Goal: Answer question/provide support

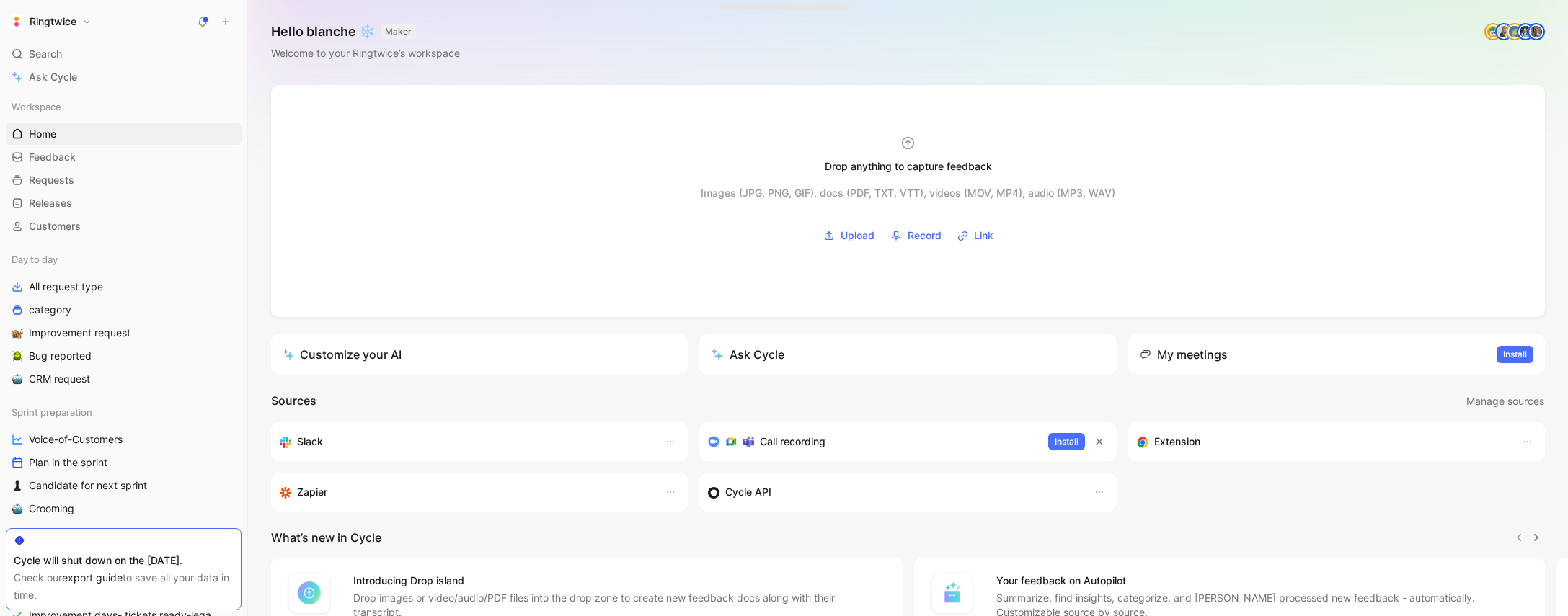
click at [201, 24] on use at bounding box center [203, 21] width 10 height 10
click at [72, 156] on span "Feedback" at bounding box center [53, 157] width 47 height 14
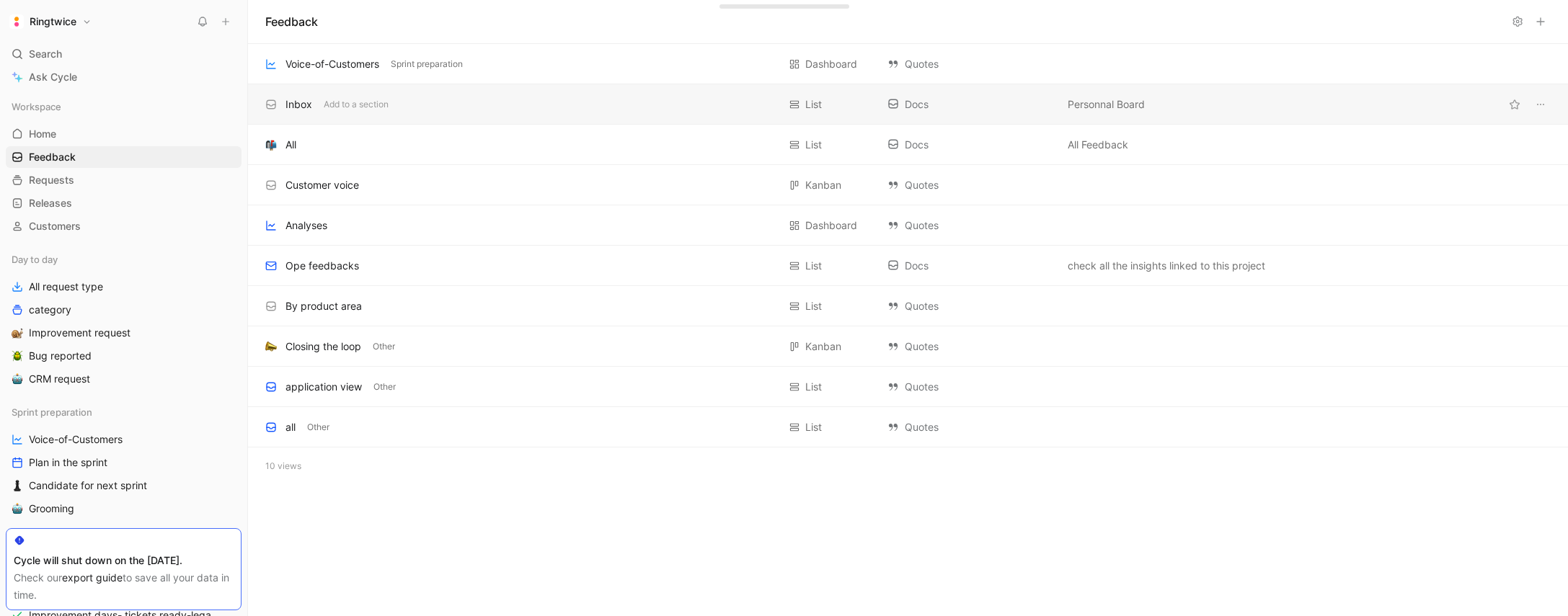
click at [538, 109] on div "Inbox Add to a section" at bounding box center [521, 104] width 513 height 17
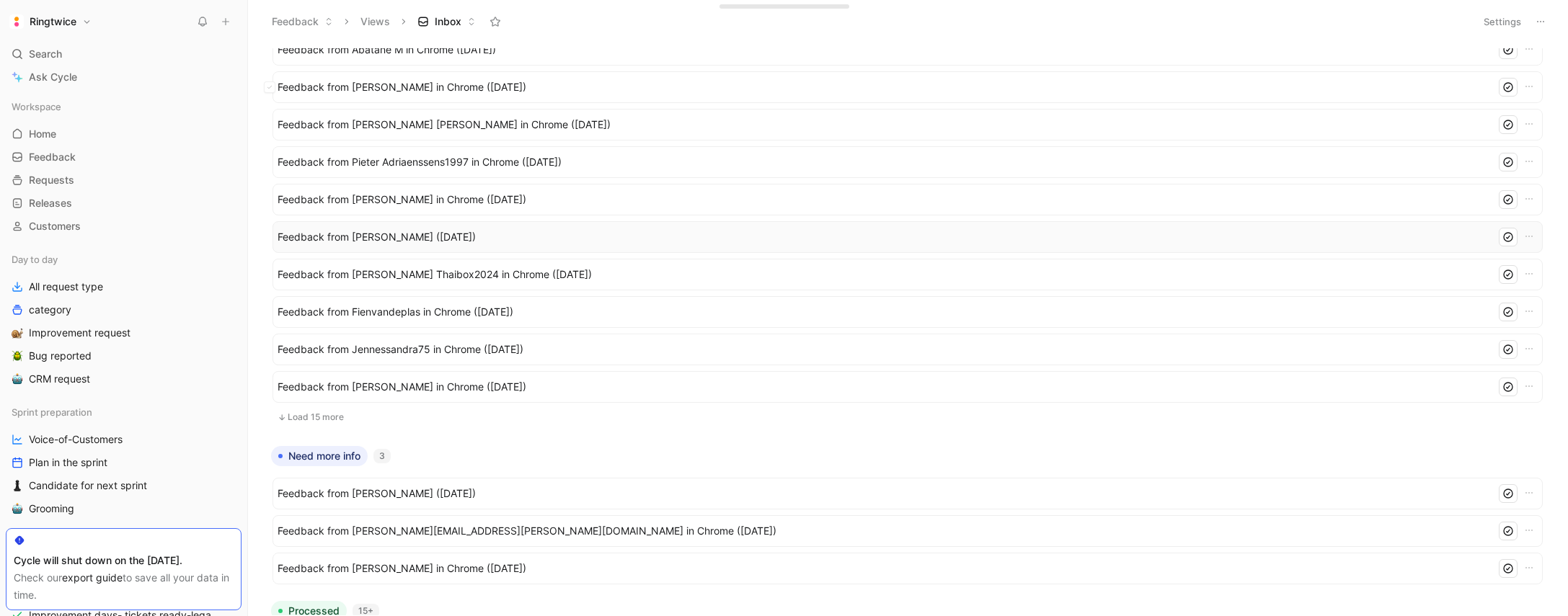
scroll to position [310, 0]
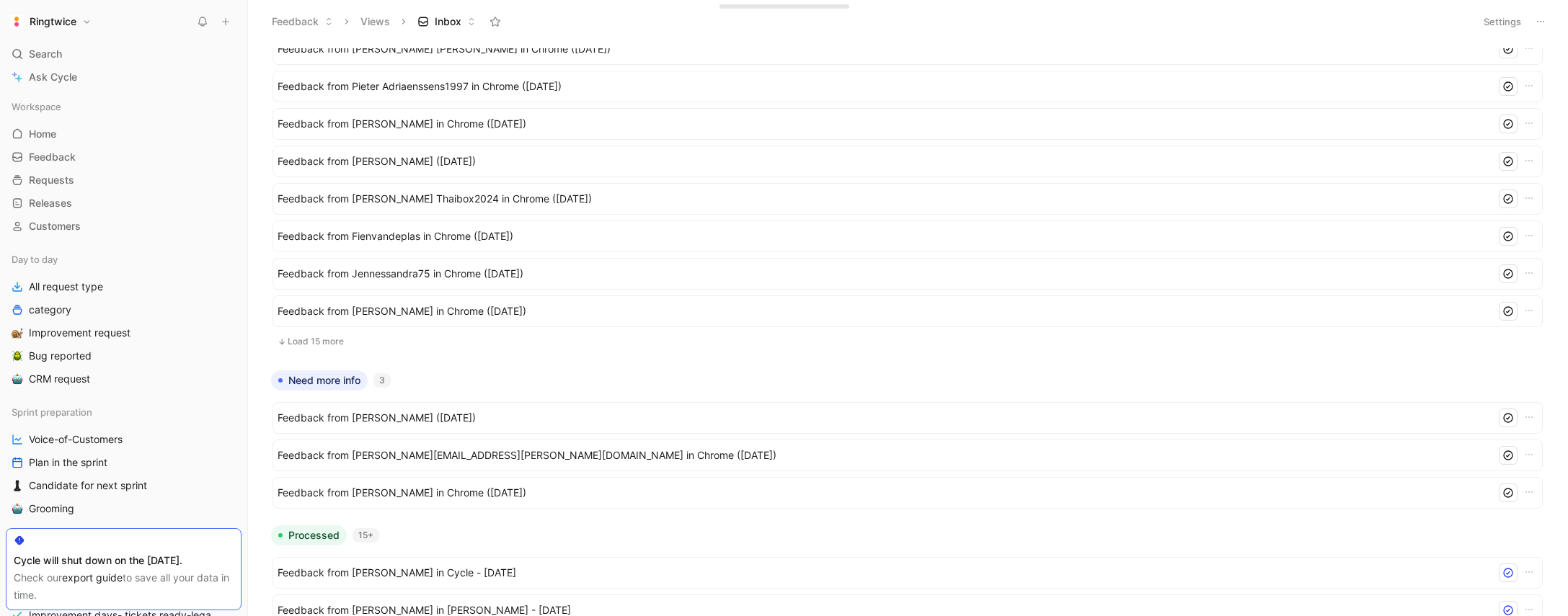
click at [327, 345] on button "Load 15 more" at bounding box center [908, 341] width 1271 height 17
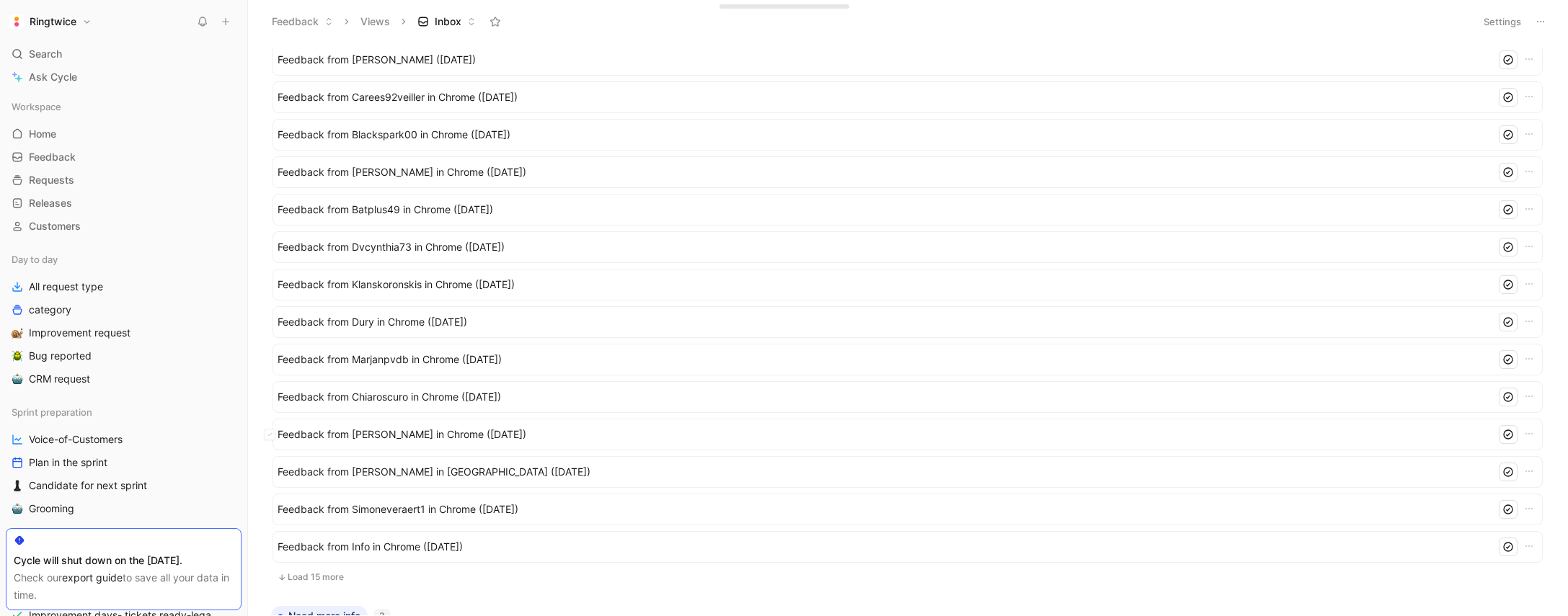
scroll to position [747, 0]
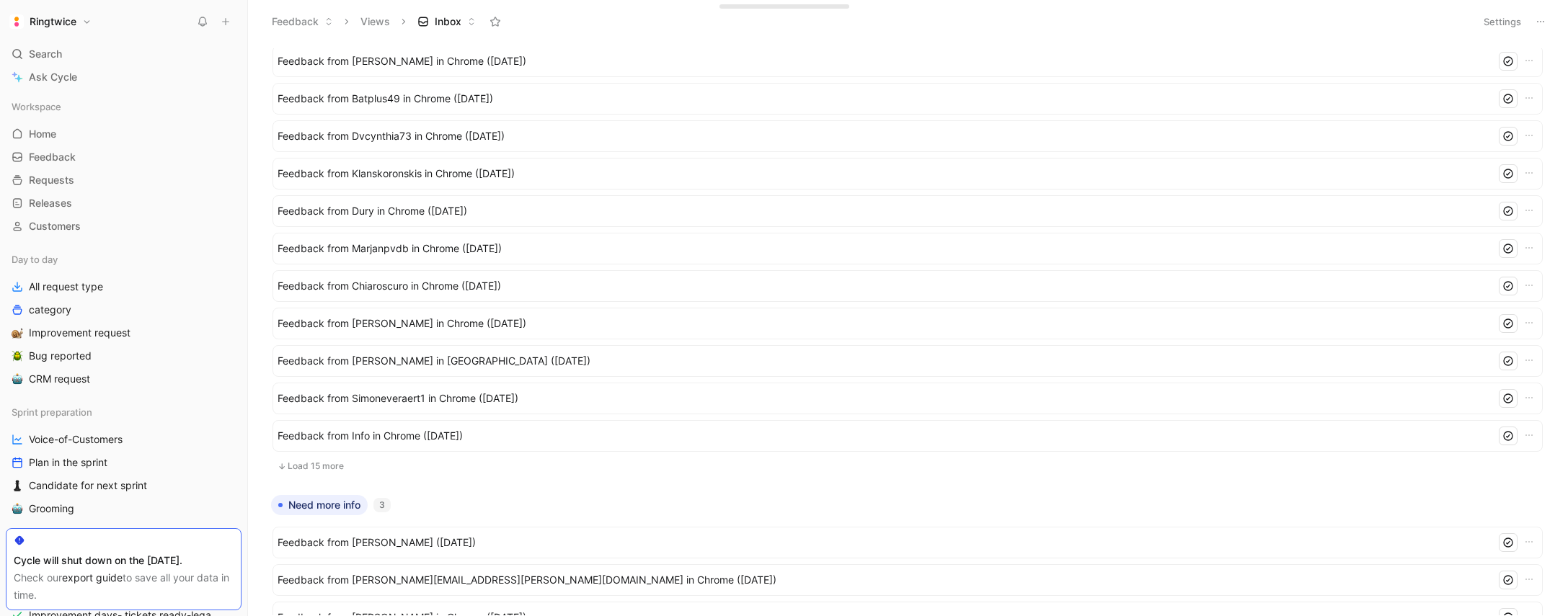
click at [332, 464] on button "Load 15 more" at bounding box center [908, 466] width 1271 height 17
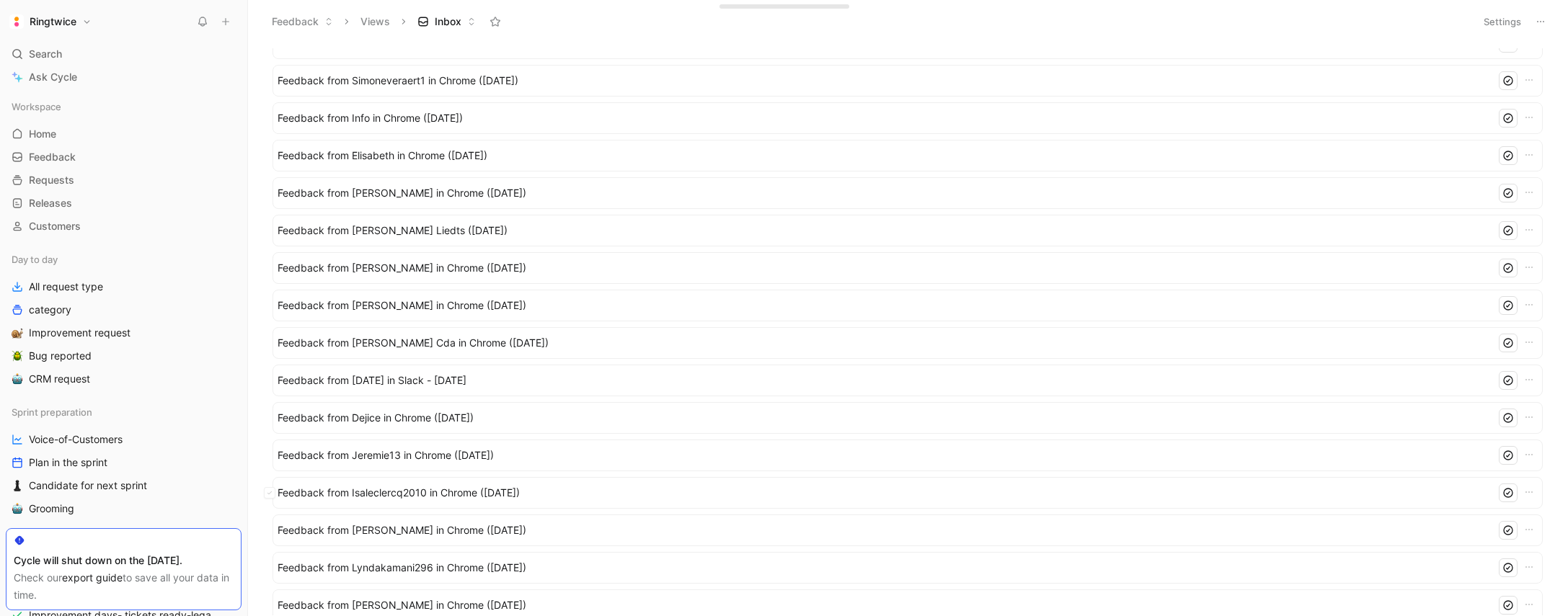
scroll to position [1371, 0]
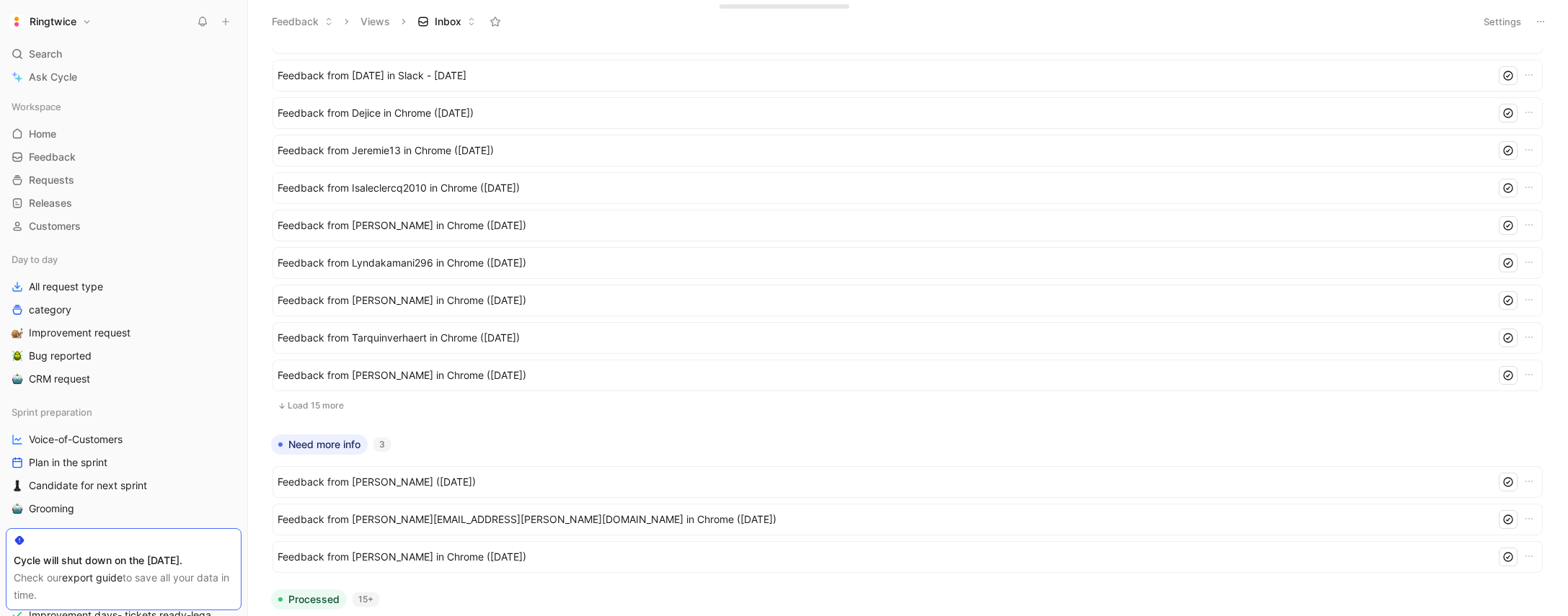
click at [328, 407] on button "Load 15 more" at bounding box center [908, 406] width 1271 height 17
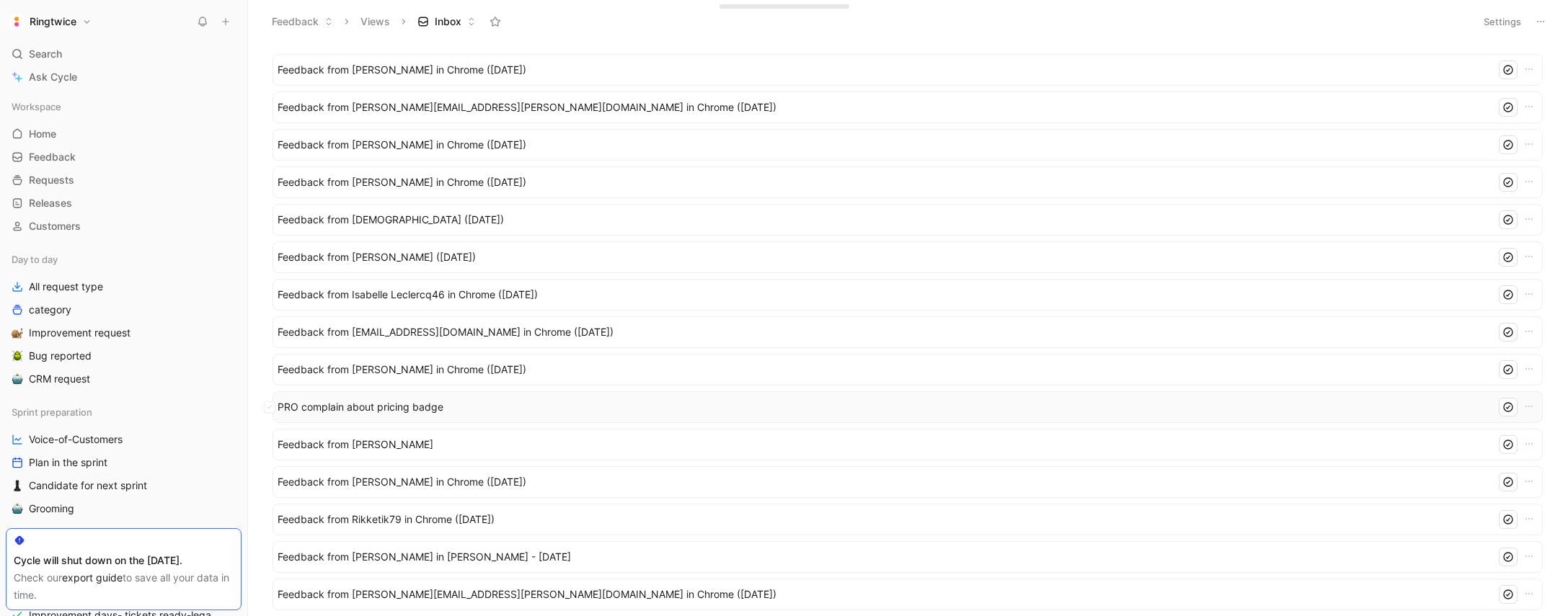
scroll to position [2005, 0]
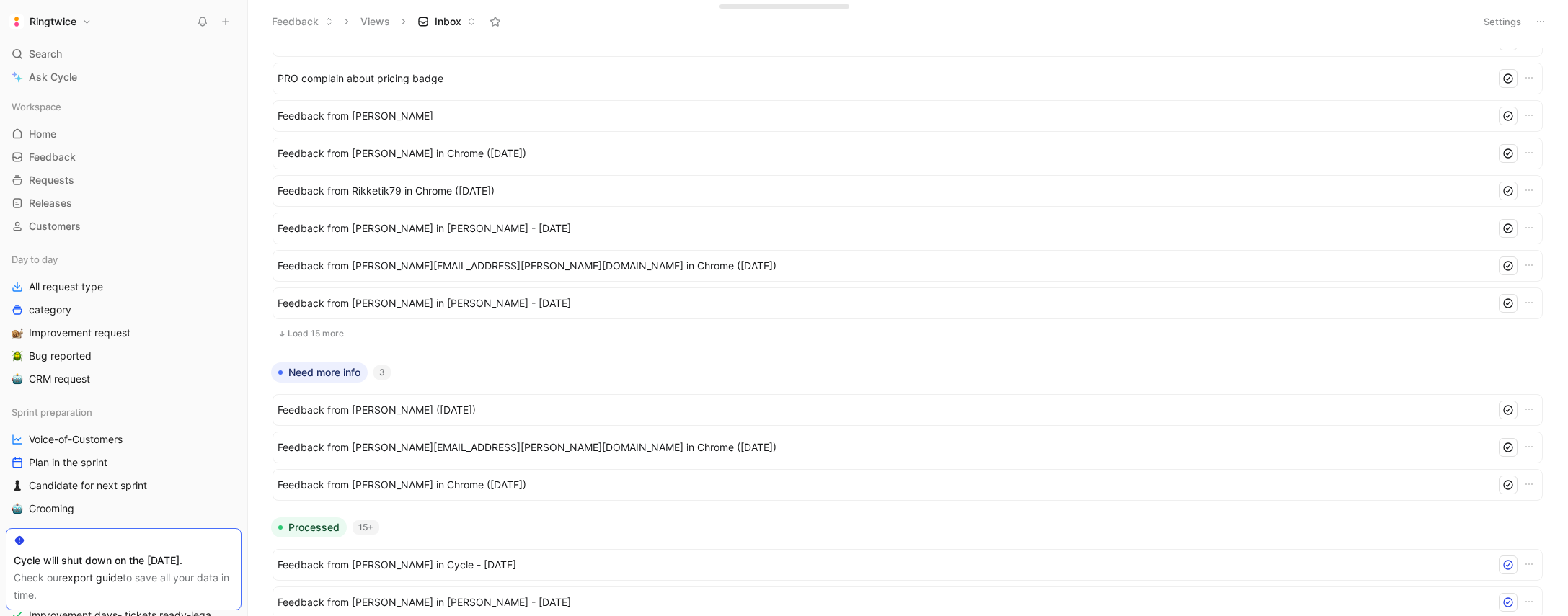
click at [329, 332] on button "Load 15 more" at bounding box center [908, 334] width 1271 height 17
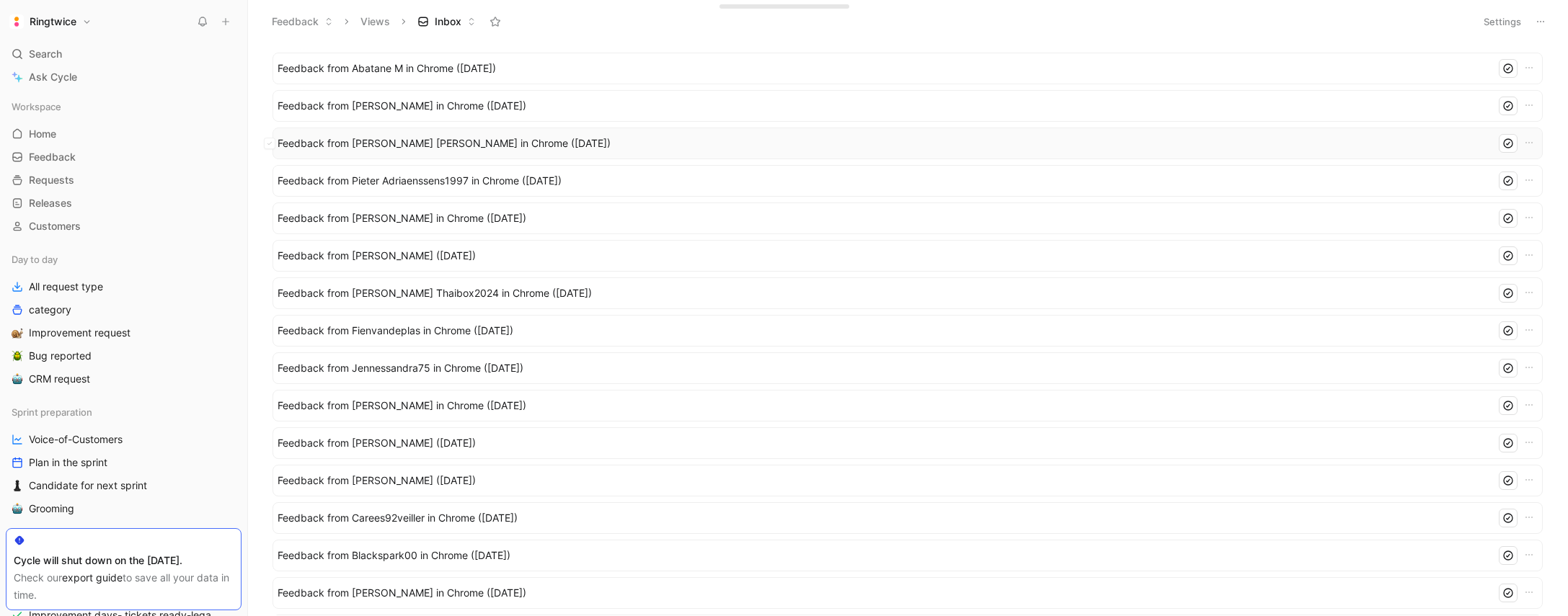
scroll to position [0, 0]
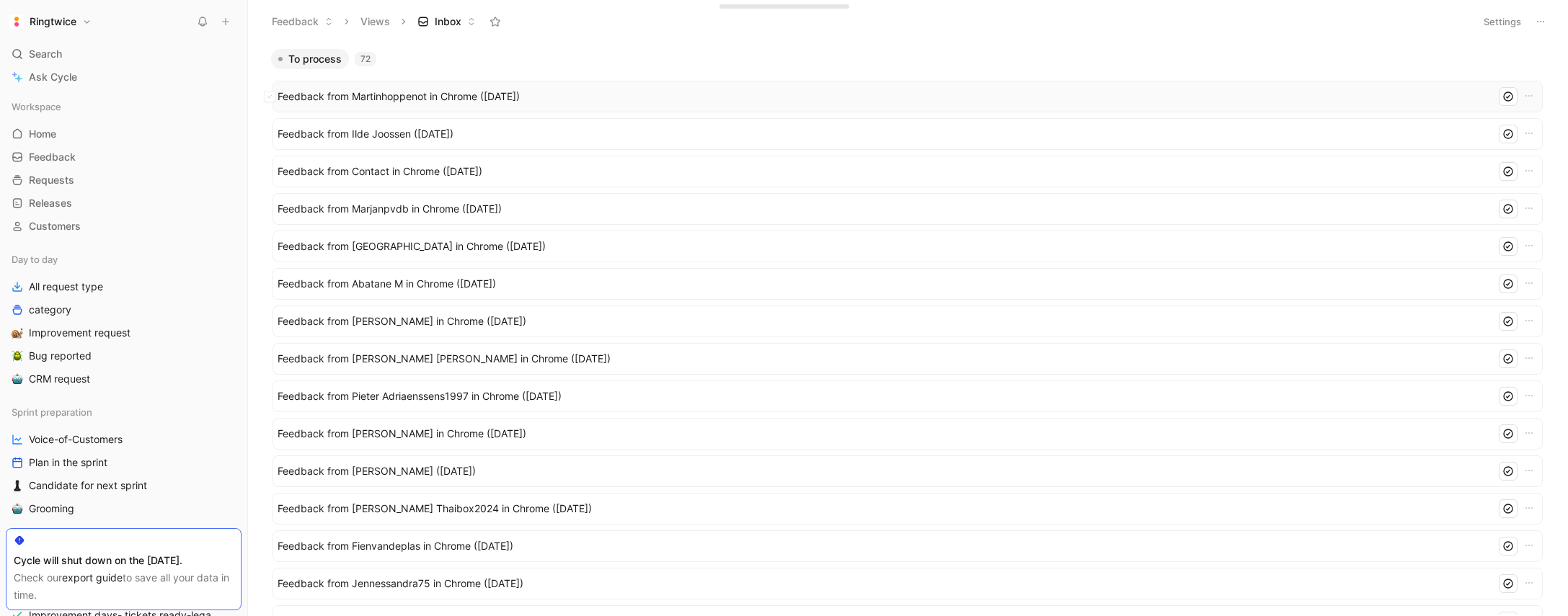
click at [623, 95] on span "Feedback from Martinhoppenot in Chrome ([DATE])" at bounding box center [883, 97] width 1213 height 17
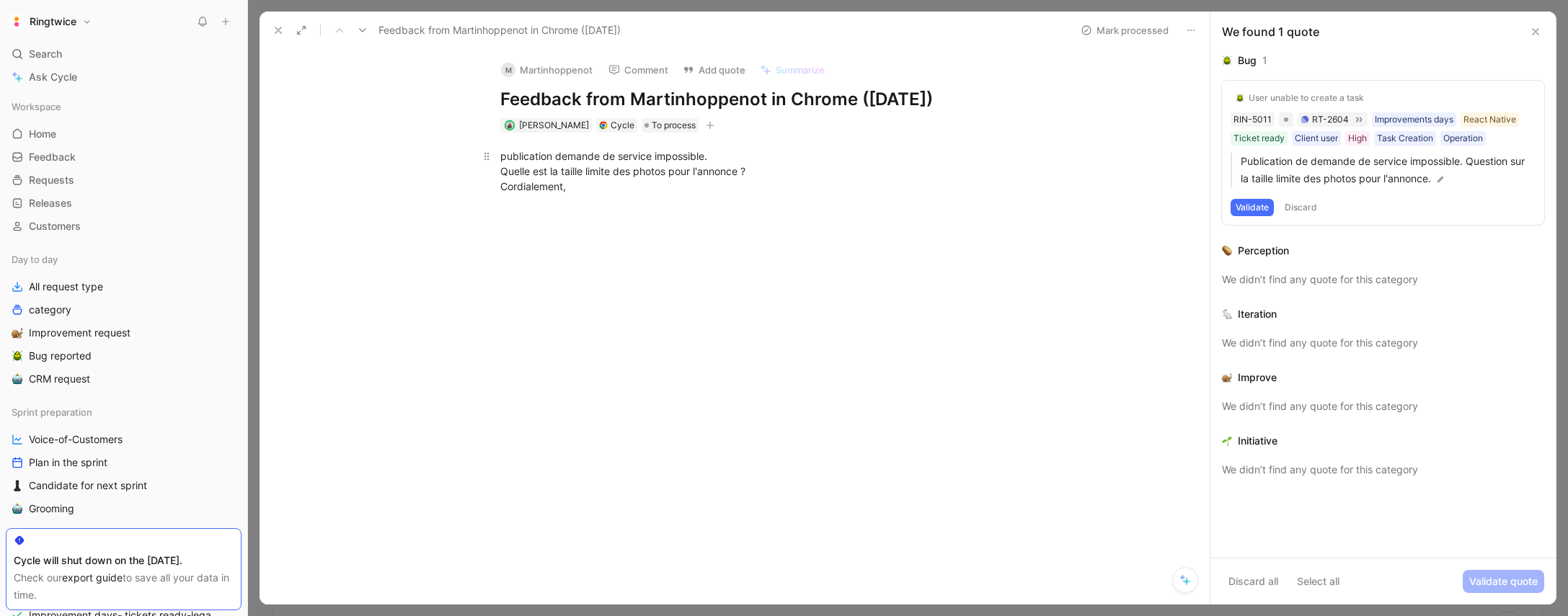
click at [601, 193] on div "publication demande de service impossible. Quelle est la taille limite des phot…" at bounding box center [750, 171] width 499 height 45
drag, startPoint x: 606, startPoint y: 191, endPoint x: 507, endPoint y: 155, distance: 105.3
click at [458, 145] on div "publication demande de service impossible. Quelle est la taille limite des phot…" at bounding box center [749, 171] width 920 height 77
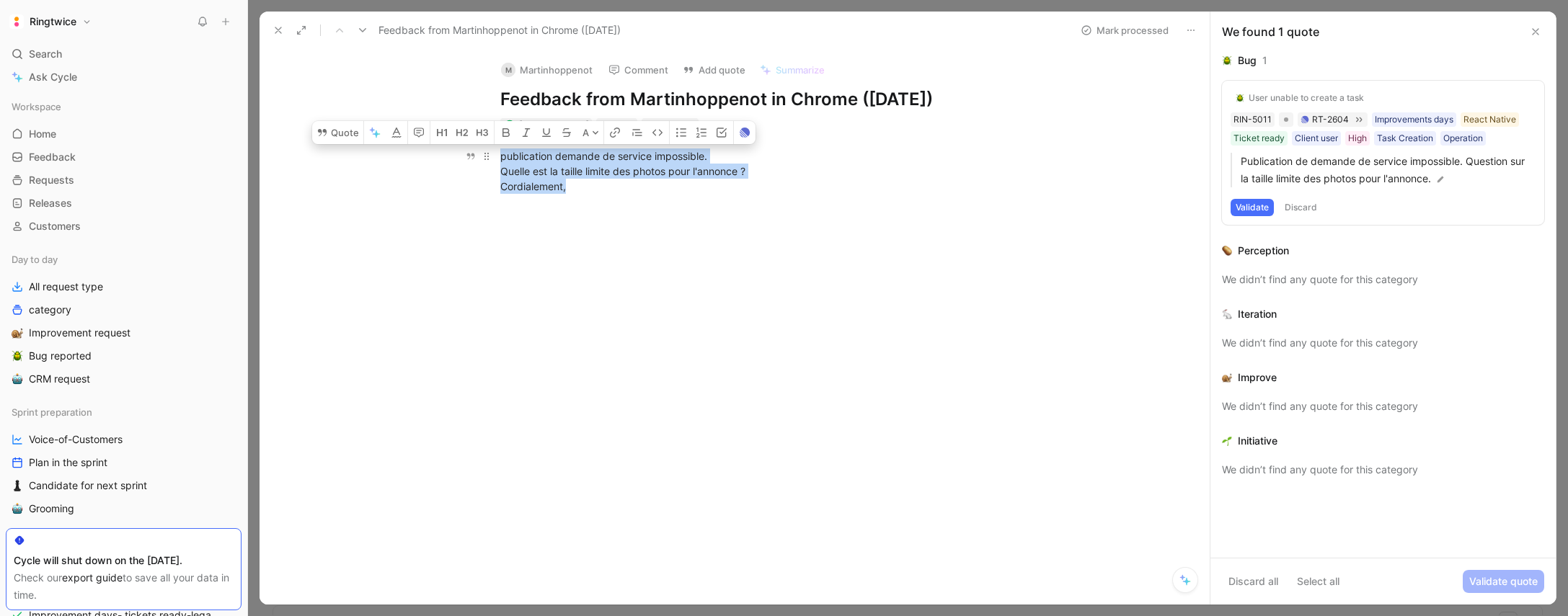
drag, startPoint x: 512, startPoint y: 156, endPoint x: 504, endPoint y: 157, distance: 8.1
click at [511, 156] on div "publication demande de service impossible. Quelle est la taille limite des phot…" at bounding box center [750, 171] width 499 height 45
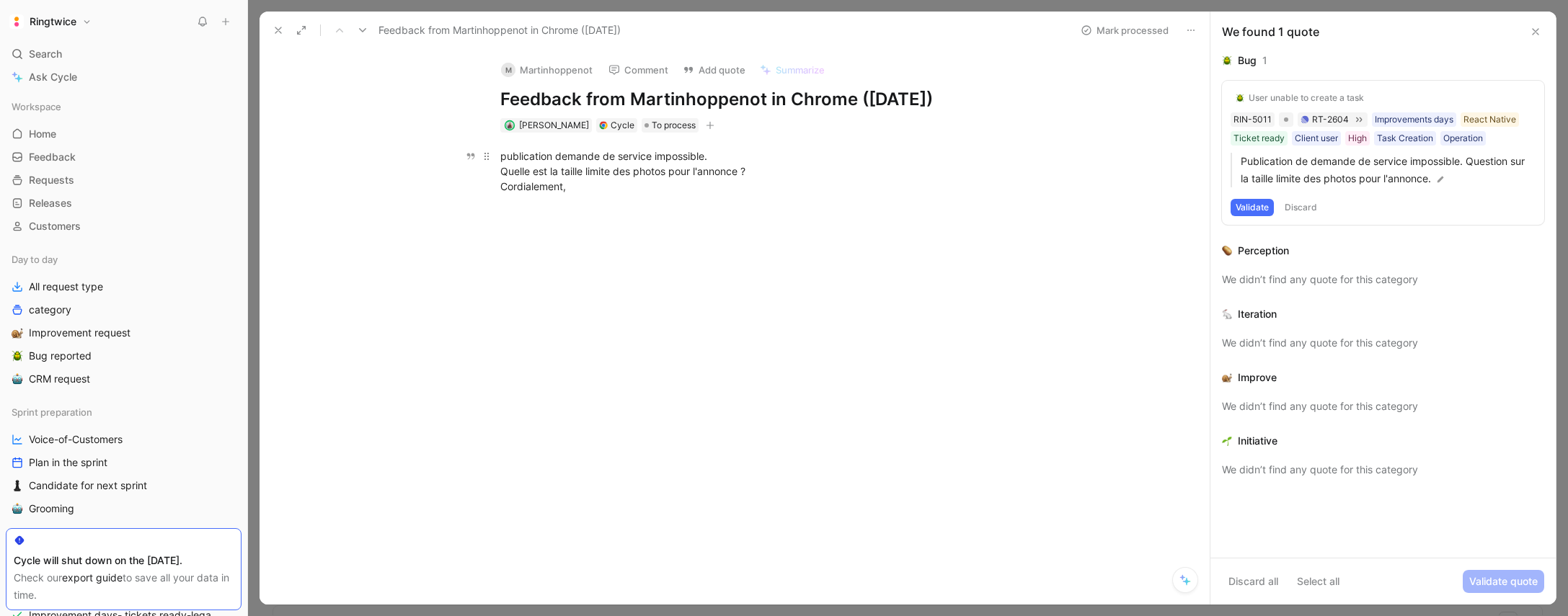
drag, startPoint x: 504, startPoint y: 156, endPoint x: 582, endPoint y: 190, distance: 85.1
click at [582, 190] on div "publication demande de service impossible. Quelle est la taille limite des phot…" at bounding box center [750, 171] width 499 height 45
click at [588, 192] on div "publication demande de service impossible. Quelle est la taille limite des phot…" at bounding box center [750, 171] width 499 height 45
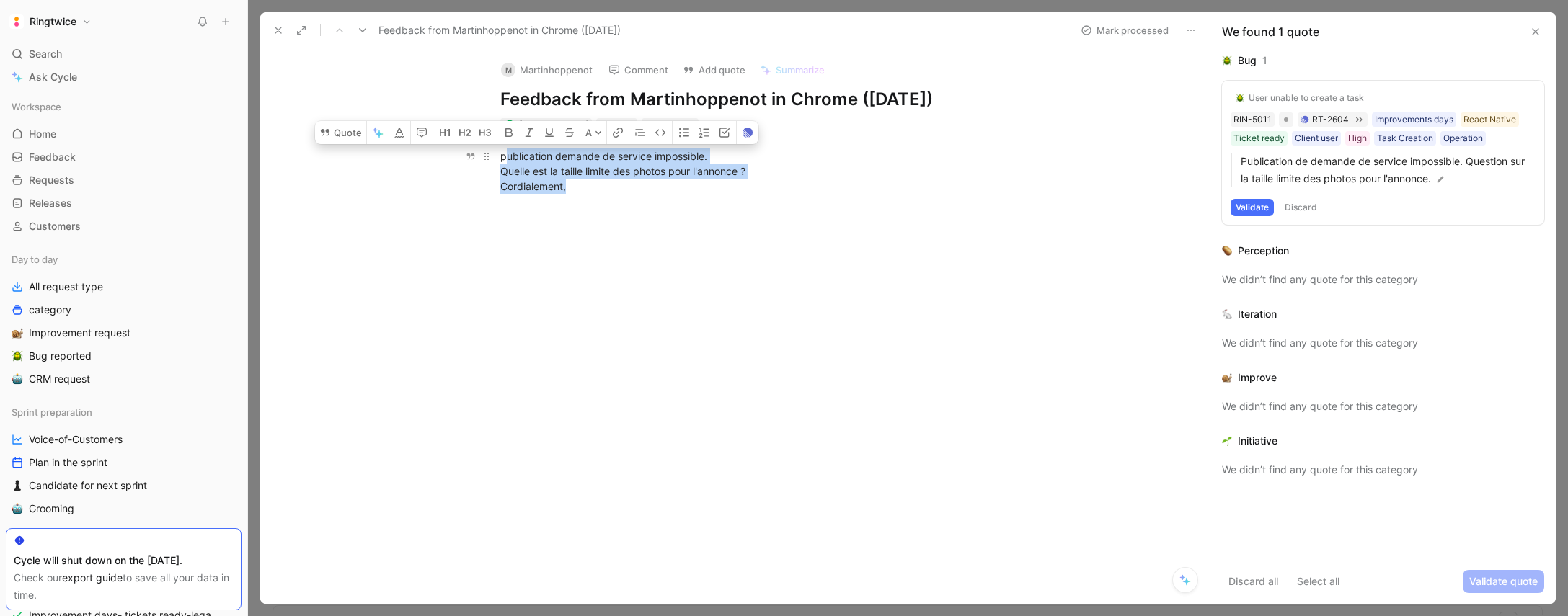
drag, startPoint x: 595, startPoint y: 190, endPoint x: 505, endPoint y: 159, distance: 95.2
click at [505, 159] on div "publication demande de service impossible. Quelle est la taille limite des phot…" at bounding box center [750, 171] width 499 height 45
drag, startPoint x: 501, startPoint y: 158, endPoint x: 601, endPoint y: 192, distance: 105.6
click at [601, 192] on div "publication demande de service impossible. Quelle est la taille limite des phot…" at bounding box center [750, 171] width 499 height 45
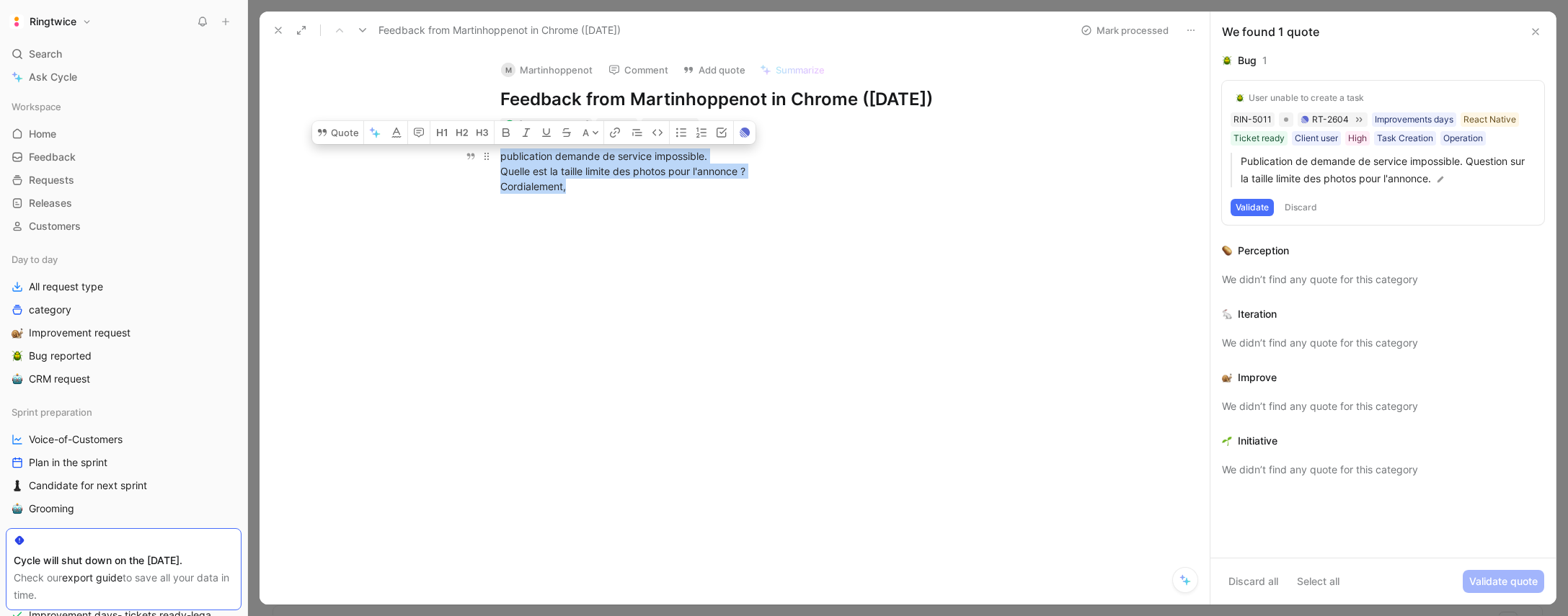
click at [602, 192] on div "publication demande de service impossible. Quelle est la taille limite des phot…" at bounding box center [750, 171] width 499 height 45
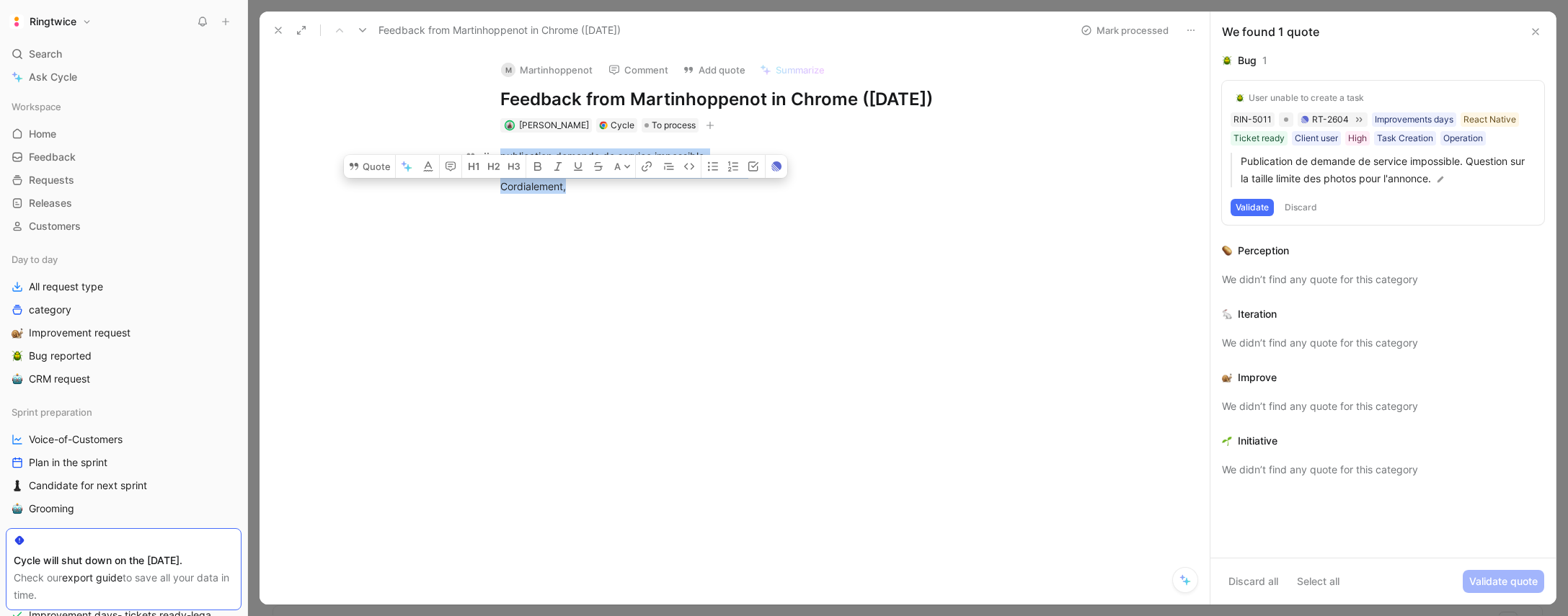
click at [496, 158] on p "publication demande de service impossible. Quelle est la taille limite des phot…" at bounding box center [749, 172] width 554 height 54
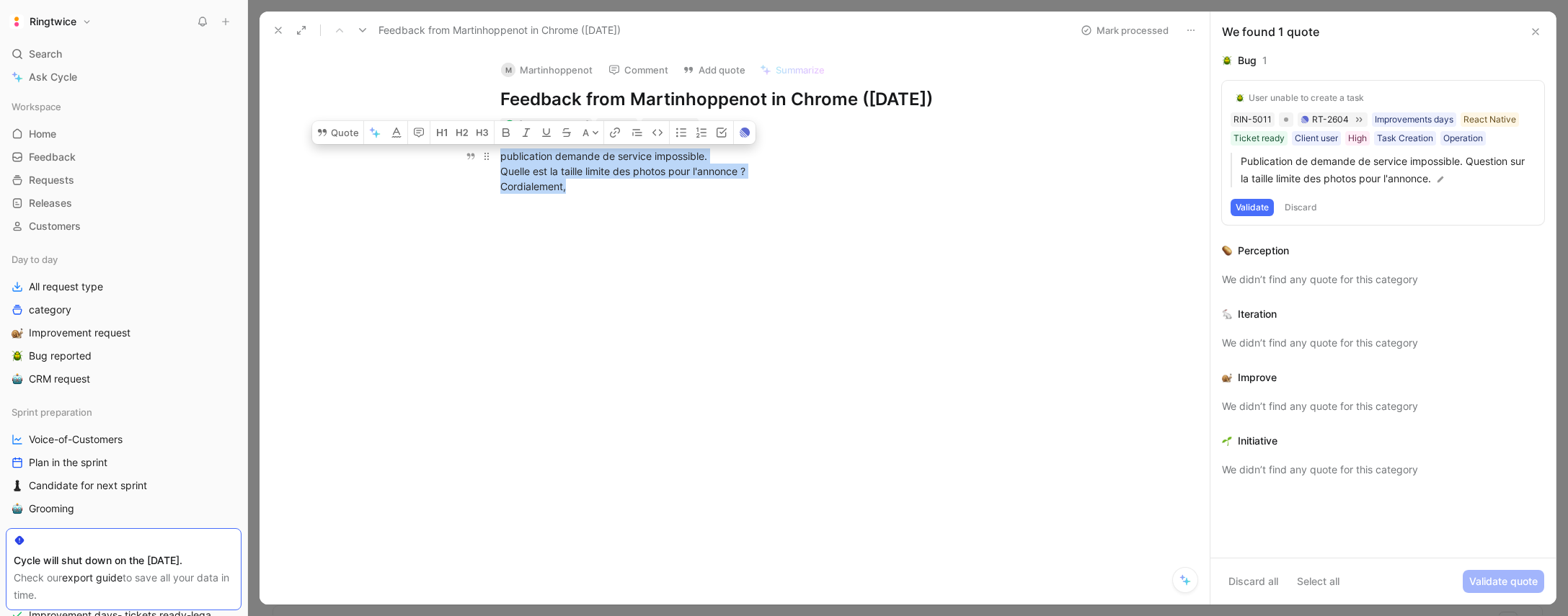
click at [501, 158] on div "publication demande de service impossible. Quelle est la taille limite des phot…" at bounding box center [750, 171] width 499 height 45
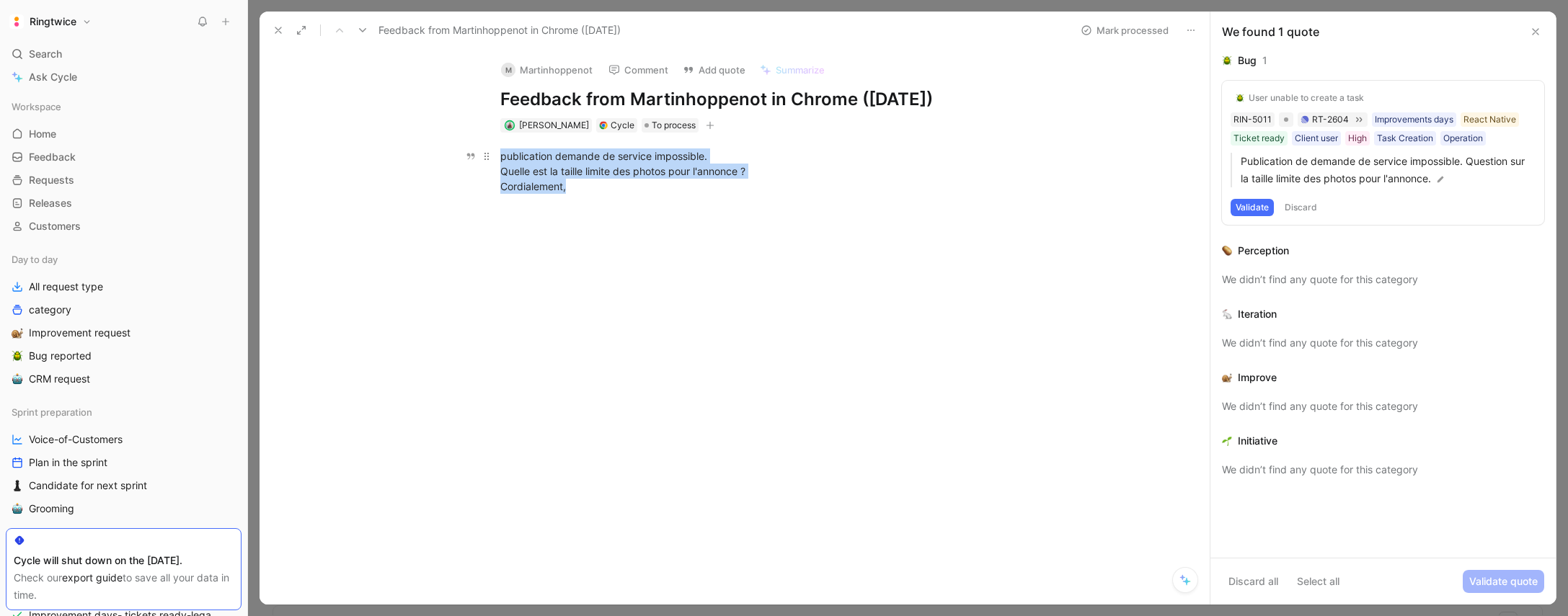
drag, startPoint x: 501, startPoint y: 155, endPoint x: 605, endPoint y: 196, distance: 111.8
click at [605, 196] on p "publication demande de service impossible. Quelle est la taille limite des phot…" at bounding box center [749, 172] width 554 height 54
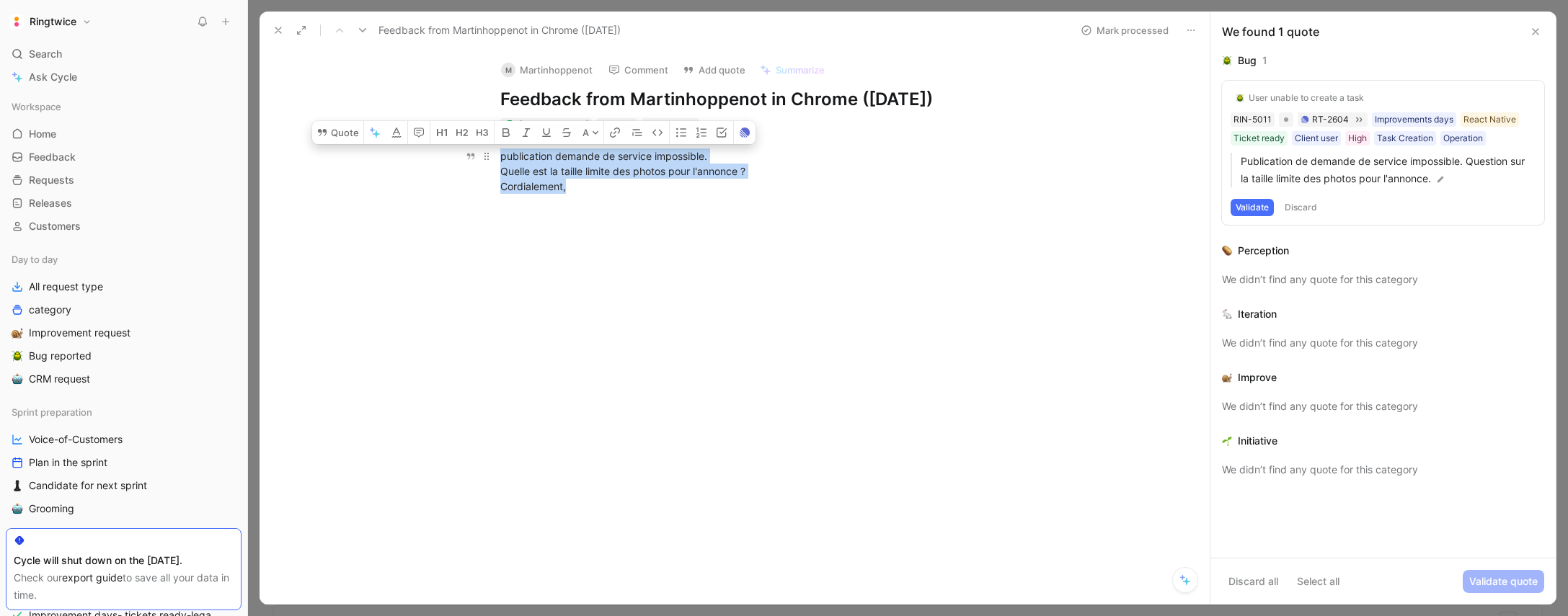
click at [605, 196] on p "publication demande de service impossible. Quelle est la taille limite des phot…" at bounding box center [749, 172] width 554 height 54
drag, startPoint x: 489, startPoint y: 160, endPoint x: 523, endPoint y: 164, distance: 34.2
click at [486, 159] on p "publication demande de service impossible. Quelle est la taille limite des phot…" at bounding box center [749, 172] width 554 height 54
click at [523, 164] on div "publication demande de service impossible. Quelle est la taille limite des phot…" at bounding box center [750, 171] width 499 height 45
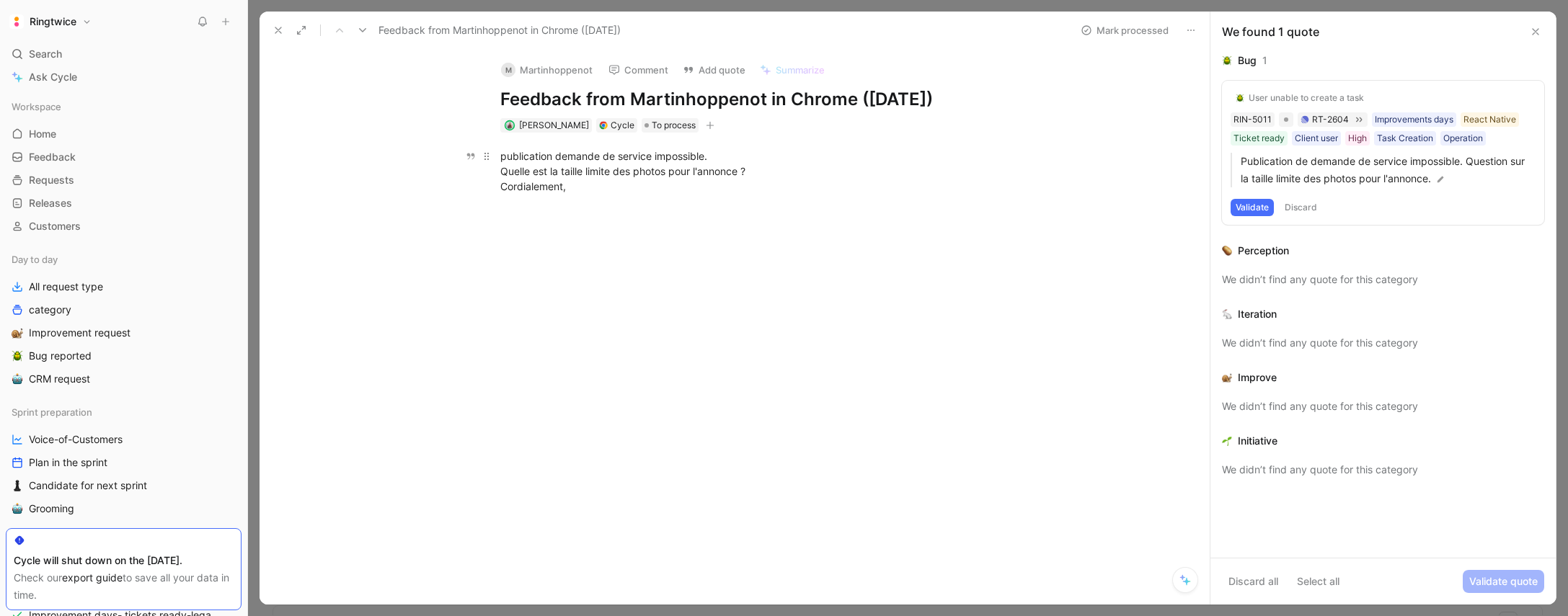
click at [503, 158] on div "publication demande de service impossible. Quelle est la taille limite des phot…" at bounding box center [750, 171] width 499 height 45
drag, startPoint x: 548, startPoint y: 165, endPoint x: 608, endPoint y: 199, distance: 69.0
click at [608, 199] on div "publication demande de service impossible. Quelle est la taille limite des phot…" at bounding box center [749, 171] width 920 height 77
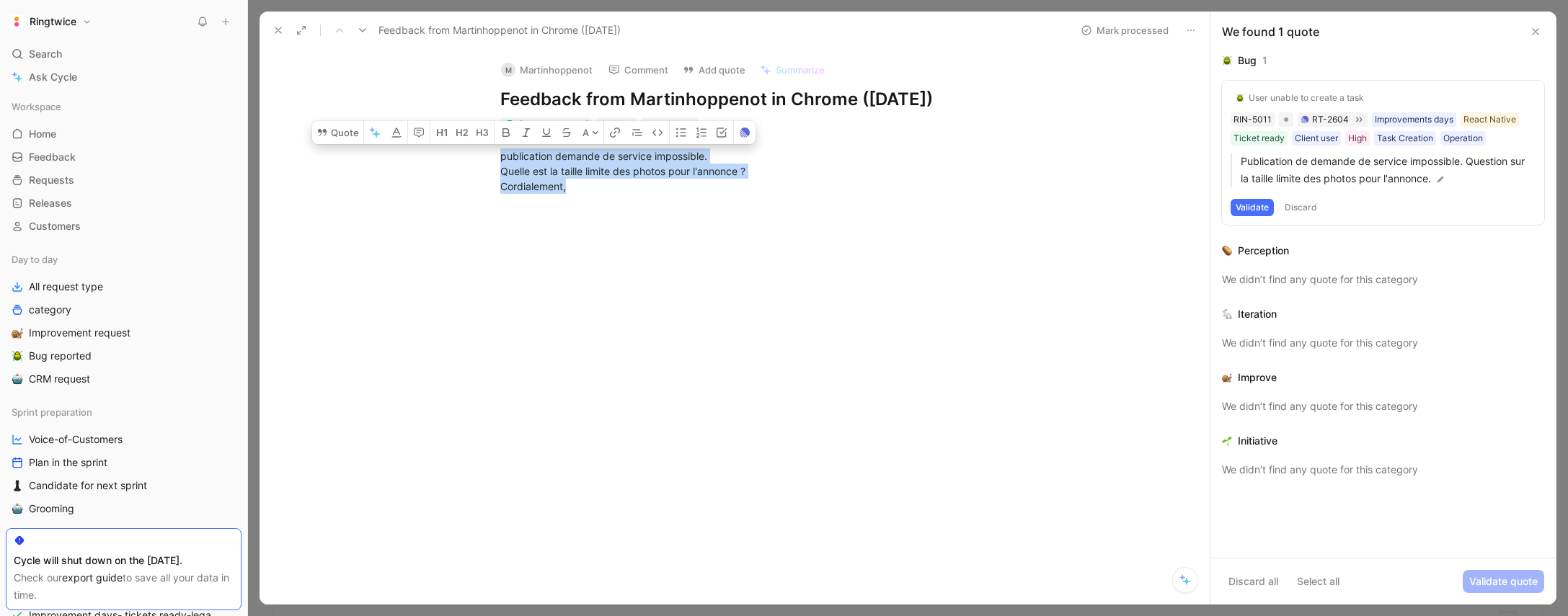
click at [601, 199] on div "publication demande de service impossible. Quelle est la taille limite des phot…" at bounding box center [749, 171] width 920 height 77
drag, startPoint x: 609, startPoint y: 197, endPoint x: 496, endPoint y: 155, distance: 120.6
click at [500, 145] on p "publication demande de service impossible. Quelle est la taille limite des phot…" at bounding box center [749, 172] width 554 height 54
click at [496, 156] on p "publication demande de service impossible. Quelle est la taille limite des phot…" at bounding box center [749, 172] width 554 height 54
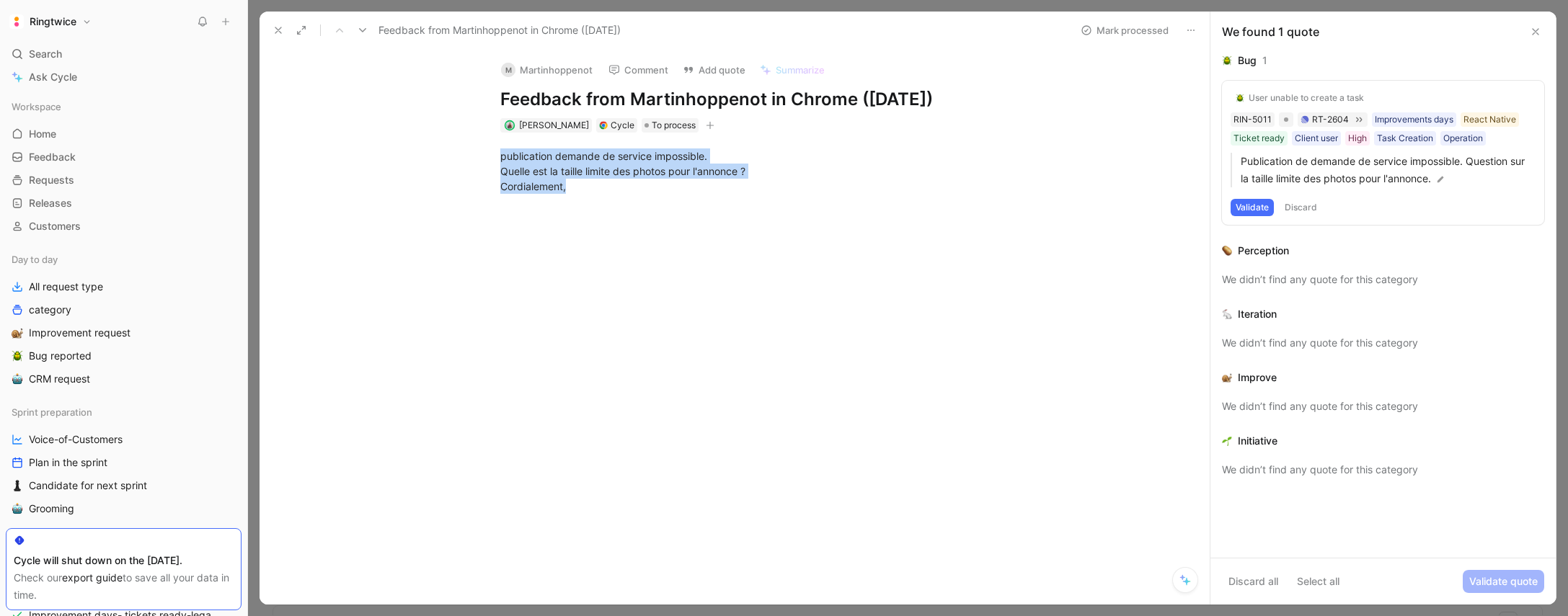
drag, startPoint x: 570, startPoint y: 170, endPoint x: 632, endPoint y: 204, distance: 70.7
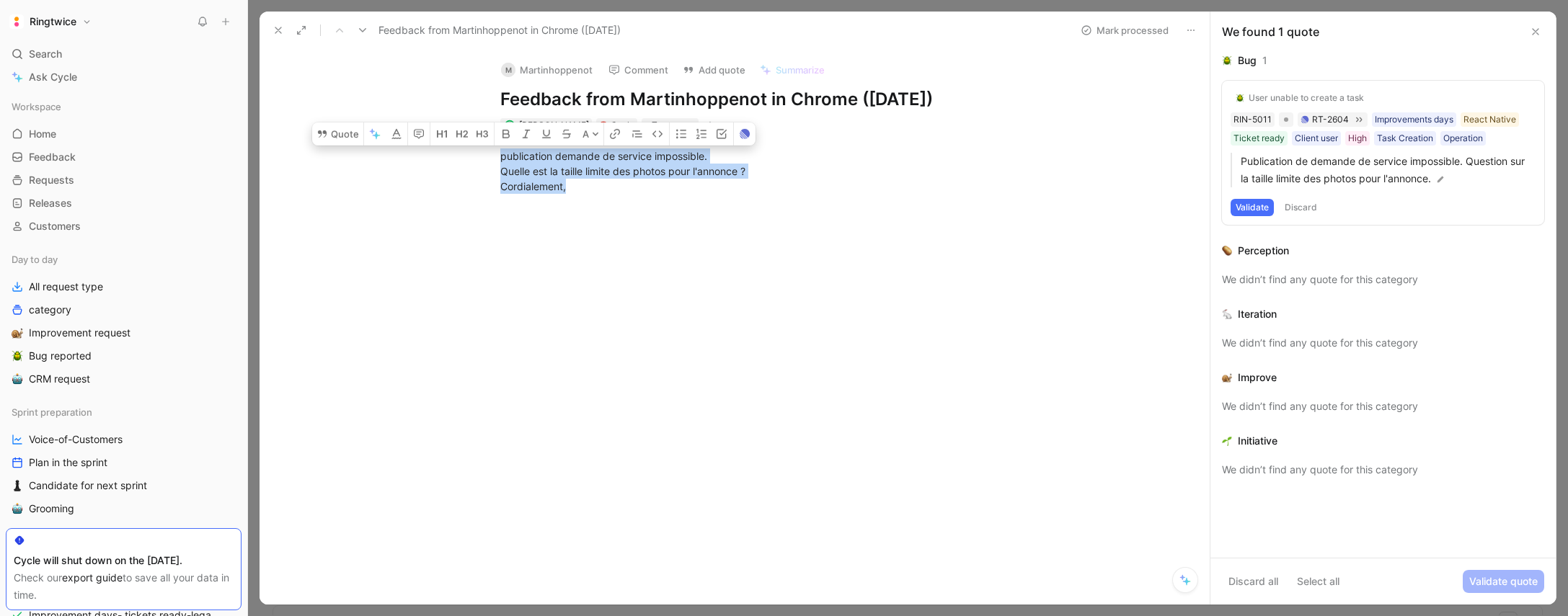
click at [632, 204] on div "publication demande de service impossible. Quelle est la taille limite des phot…" at bounding box center [749, 171] width 920 height 77
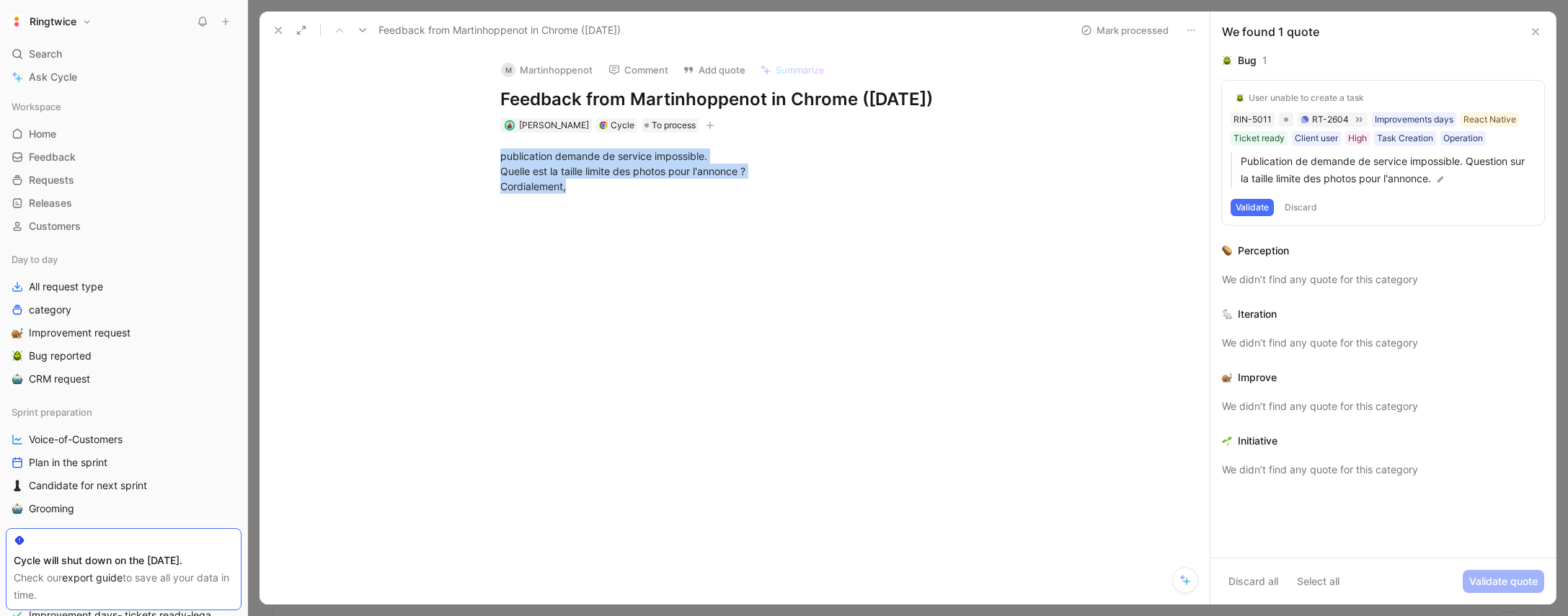
click at [632, 204] on div "publication demande de service impossible. Quelle est la taille limite des phot…" at bounding box center [749, 171] width 920 height 77
click at [1307, 206] on button "Discard" at bounding box center [1301, 207] width 42 height 17
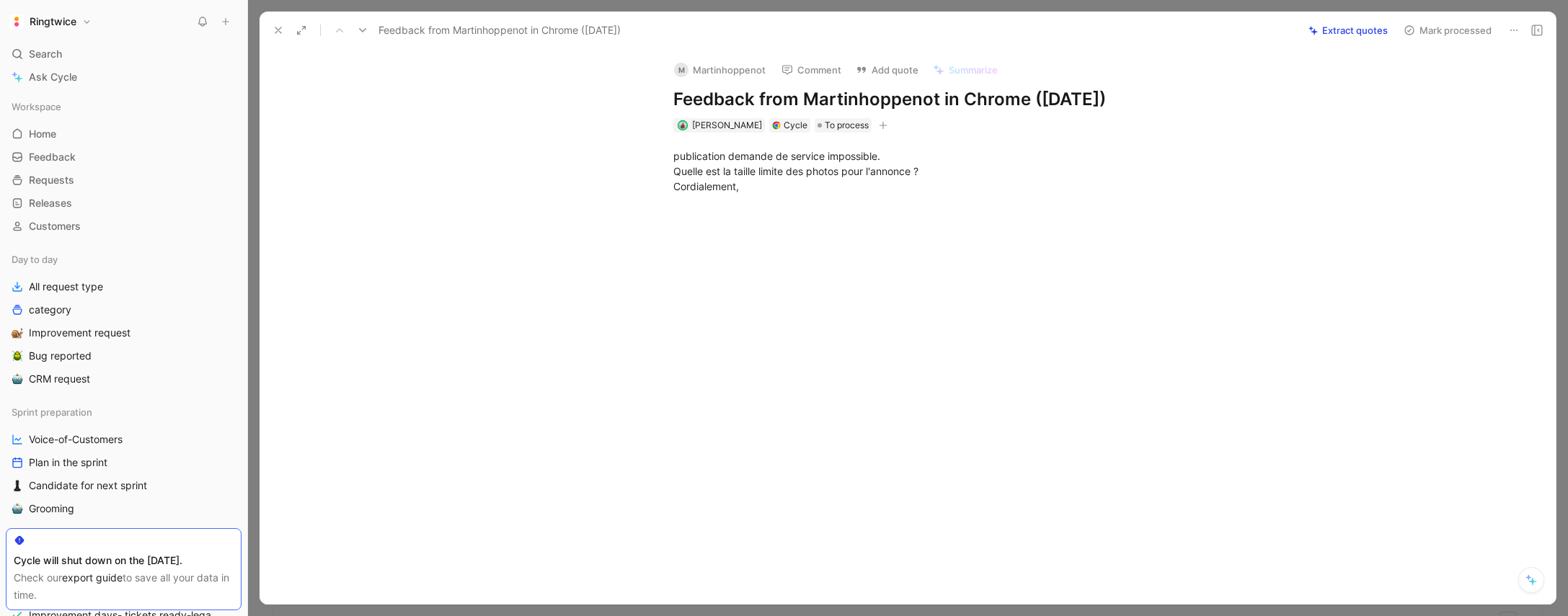
click at [1537, 30] on icon at bounding box center [1537, 30] width 11 height 11
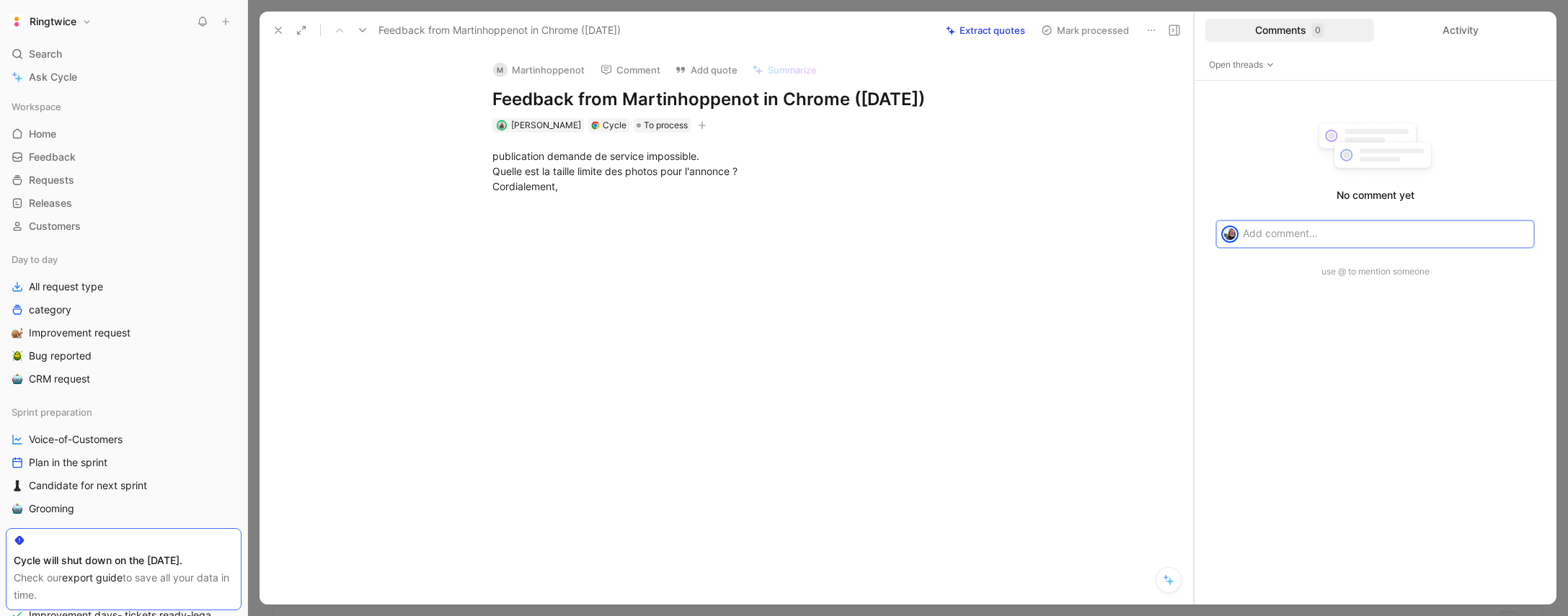
drag, startPoint x: 1278, startPoint y: 197, endPoint x: 1123, endPoint y: 194, distance: 155.0
click at [1125, 195] on div "Feedback from Martinhoppenot in Chrome ([DATE]) Extract quotes Mark processed M…" at bounding box center [908, 308] width 1297 height 593
click at [632, 195] on p "publication demande de service impossible. Quelle est la taille limite des phot…" at bounding box center [742, 172] width 554 height 54
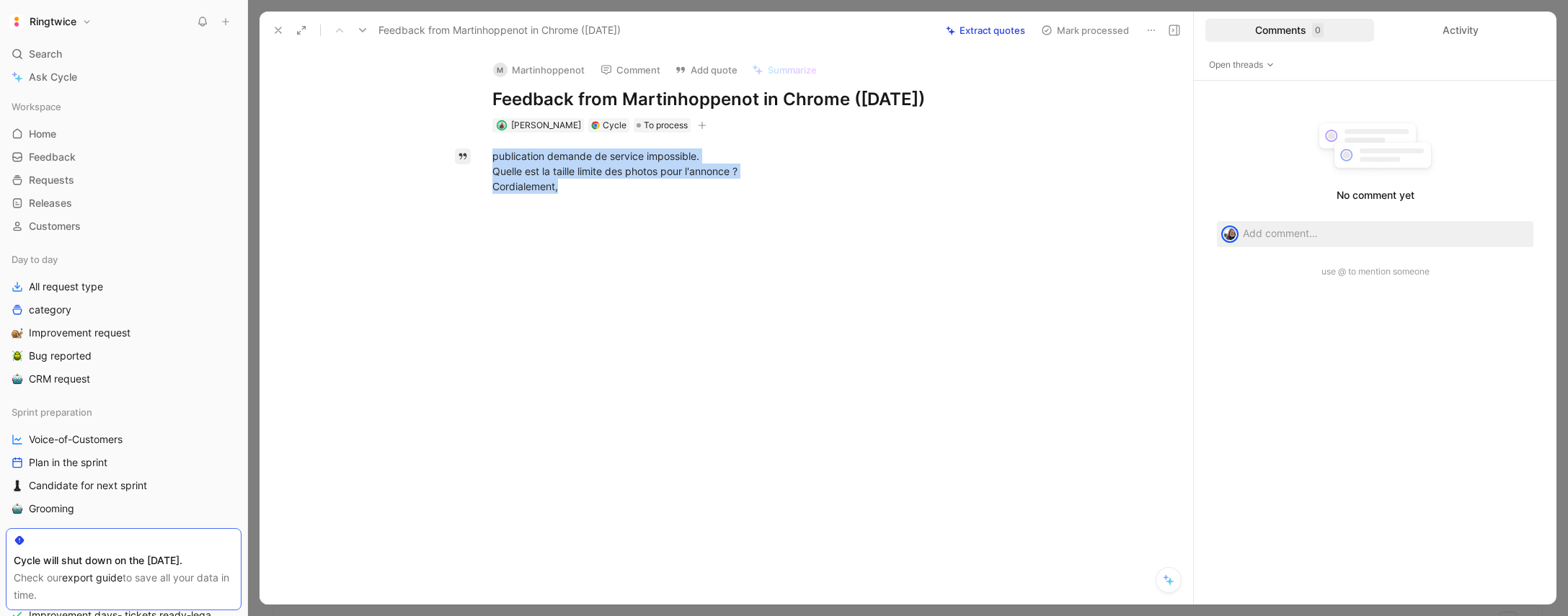
drag, startPoint x: 596, startPoint y: 187, endPoint x: 463, endPoint y: 158, distance: 136.1
click at [463, 158] on div "Quote A publication demande de service impossible. Quelle est la taille limite …" at bounding box center [741, 263] width 903 height 263
click at [972, 34] on button "Extract quotes" at bounding box center [986, 31] width 92 height 21
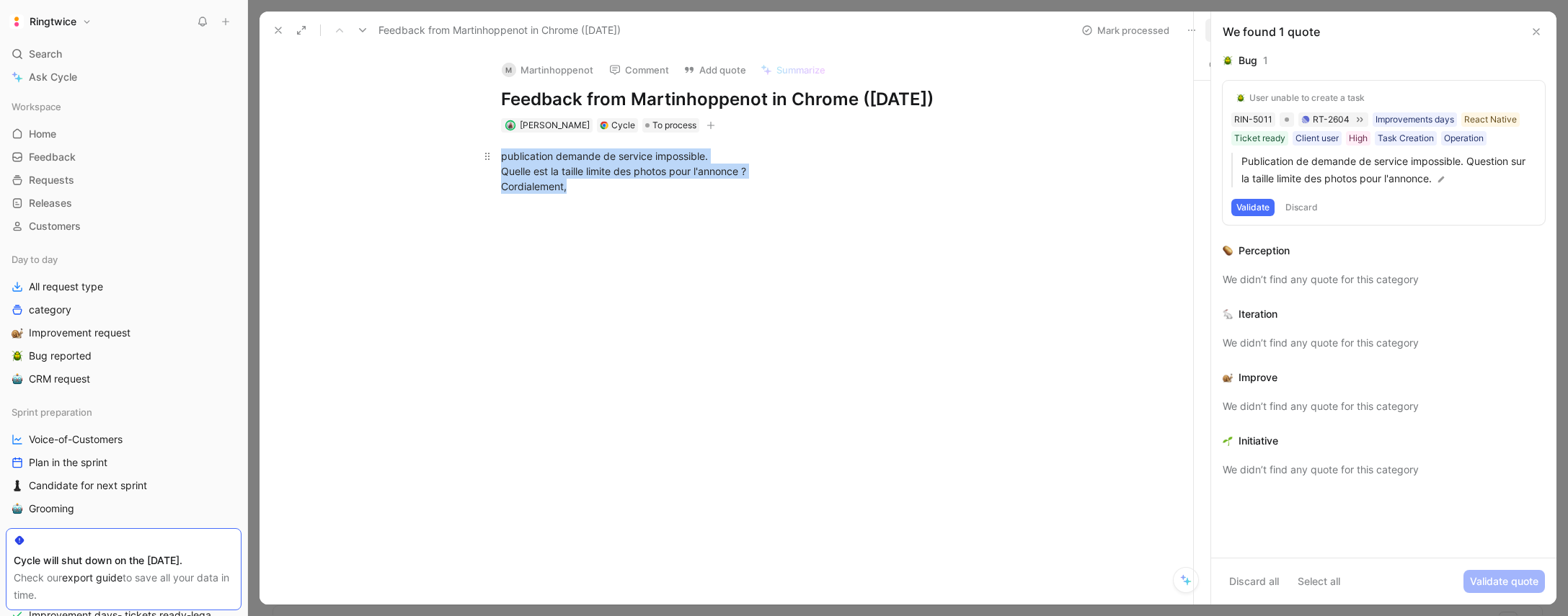
click at [602, 203] on div "publication demande de service impossible. Quelle est la taille limite des phot…" at bounding box center [750, 171] width 921 height 77
drag, startPoint x: 606, startPoint y: 190, endPoint x: 1222, endPoint y: 163, distance: 616.6
click at [503, 150] on div "publication demande de service impossible. Quelle est la taille limite des phot…" at bounding box center [750, 171] width 499 height 45
click at [1304, 203] on button "Discard" at bounding box center [1302, 207] width 42 height 17
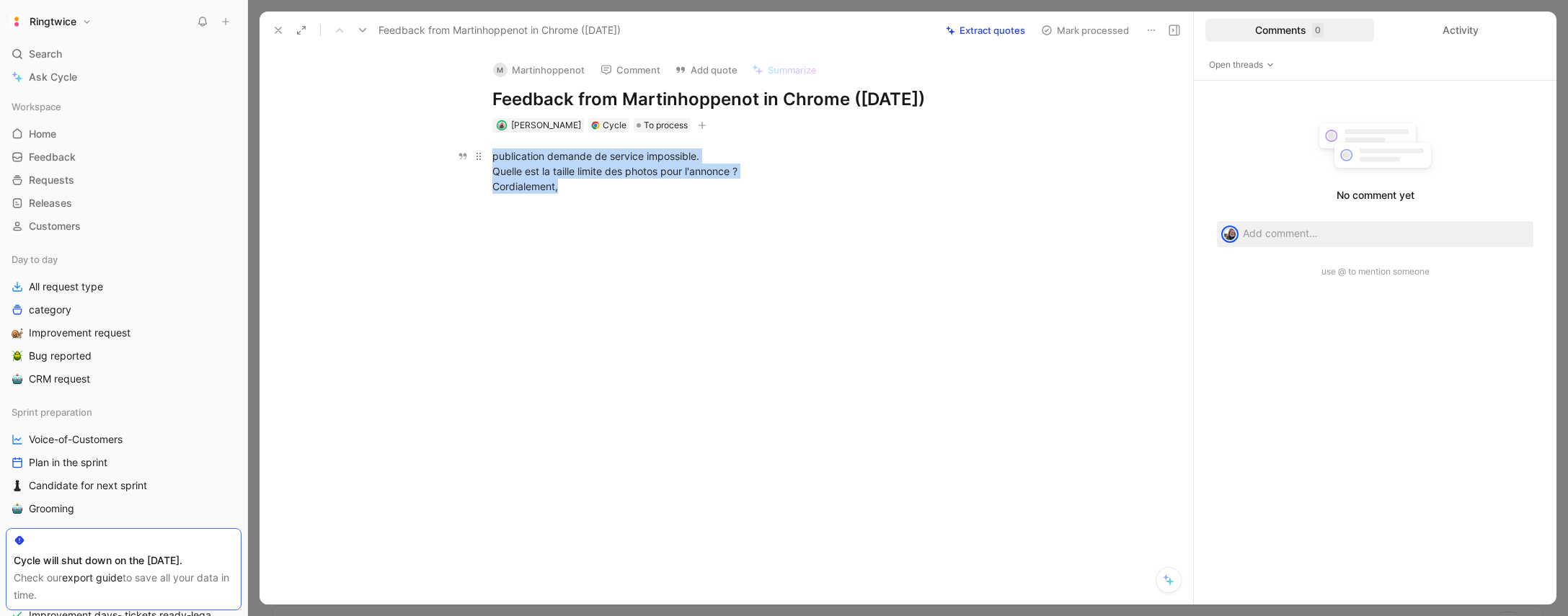
click at [578, 183] on div "publication demande de service impossible. Quelle est la taille limite des phot…" at bounding box center [742, 171] width 499 height 45
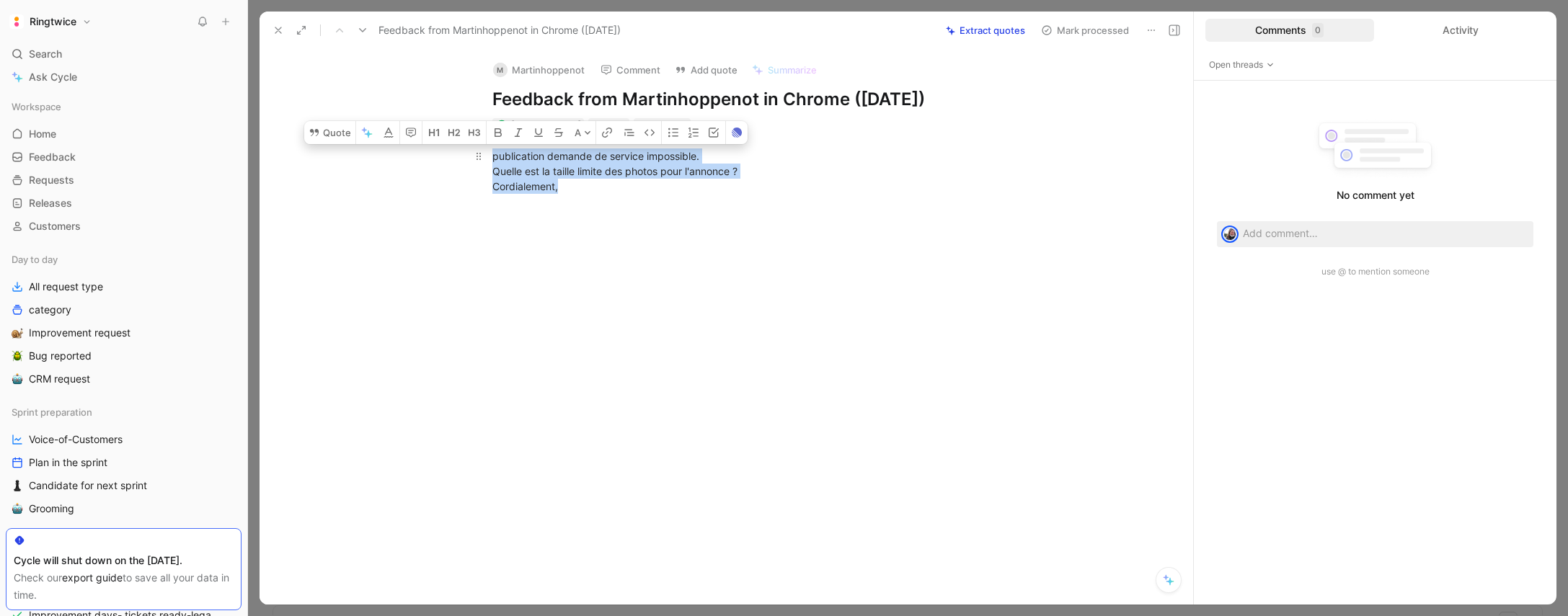
drag, startPoint x: 573, startPoint y: 188, endPoint x: 489, endPoint y: 147, distance: 93.5
click at [438, 158] on div "publication demande de service impossible. Quelle est la taille limite des phot…" at bounding box center [741, 171] width 903 height 77
click at [339, 134] on button "Quote" at bounding box center [329, 132] width 52 height 23
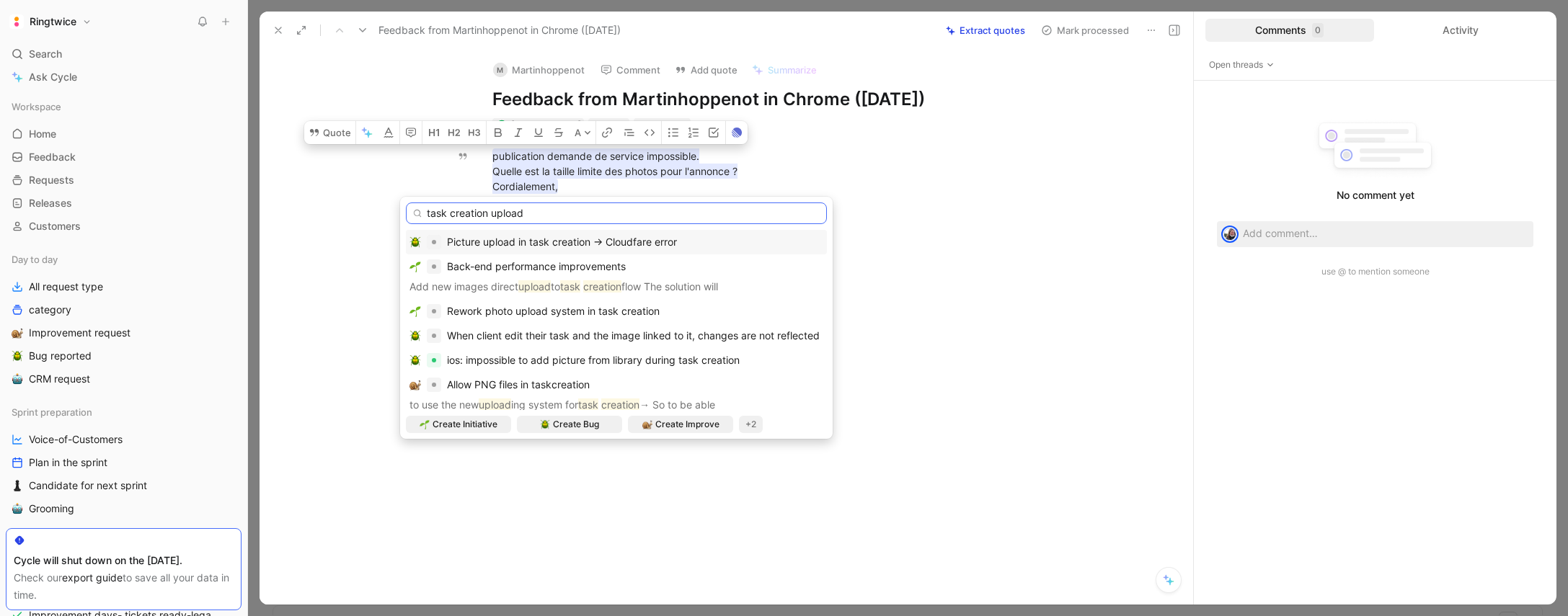
type input "task creation upload"
click at [588, 245] on span "Picture upload in task creation -> Cloudfare error" at bounding box center [562, 241] width 230 height 12
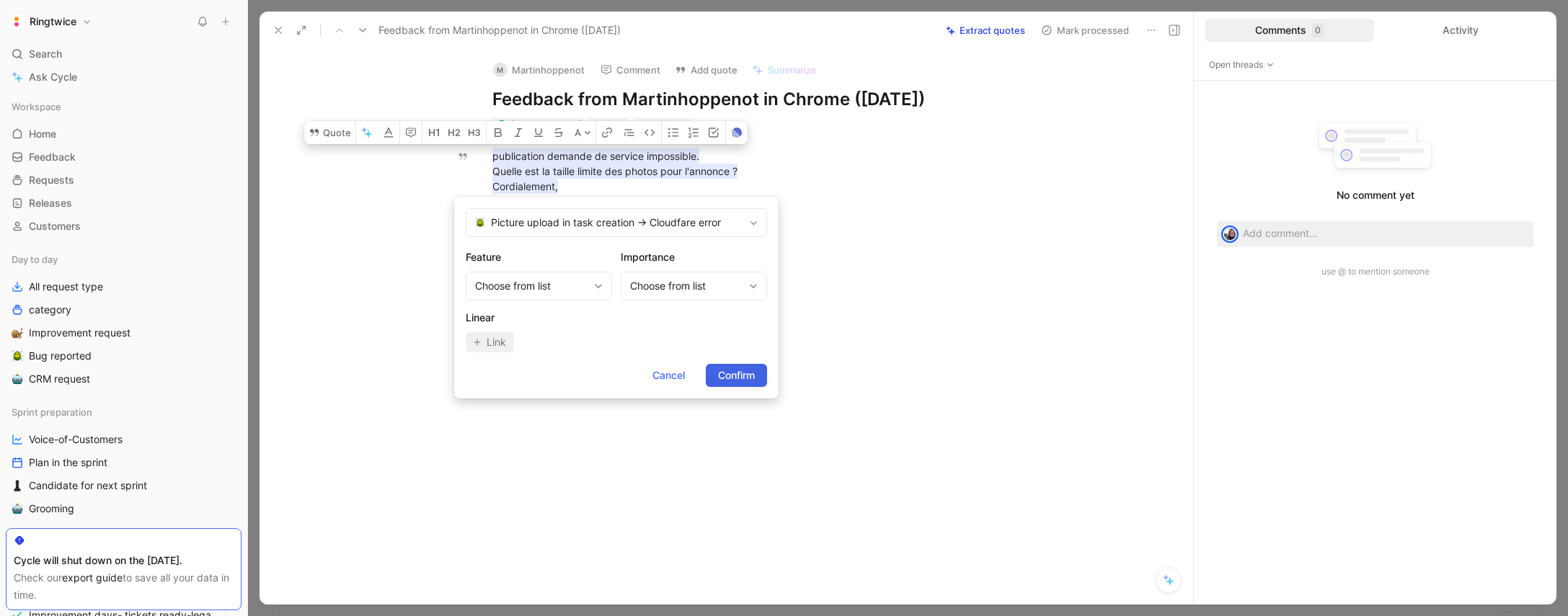
click at [731, 383] on span "Confirm" at bounding box center [736, 375] width 37 height 17
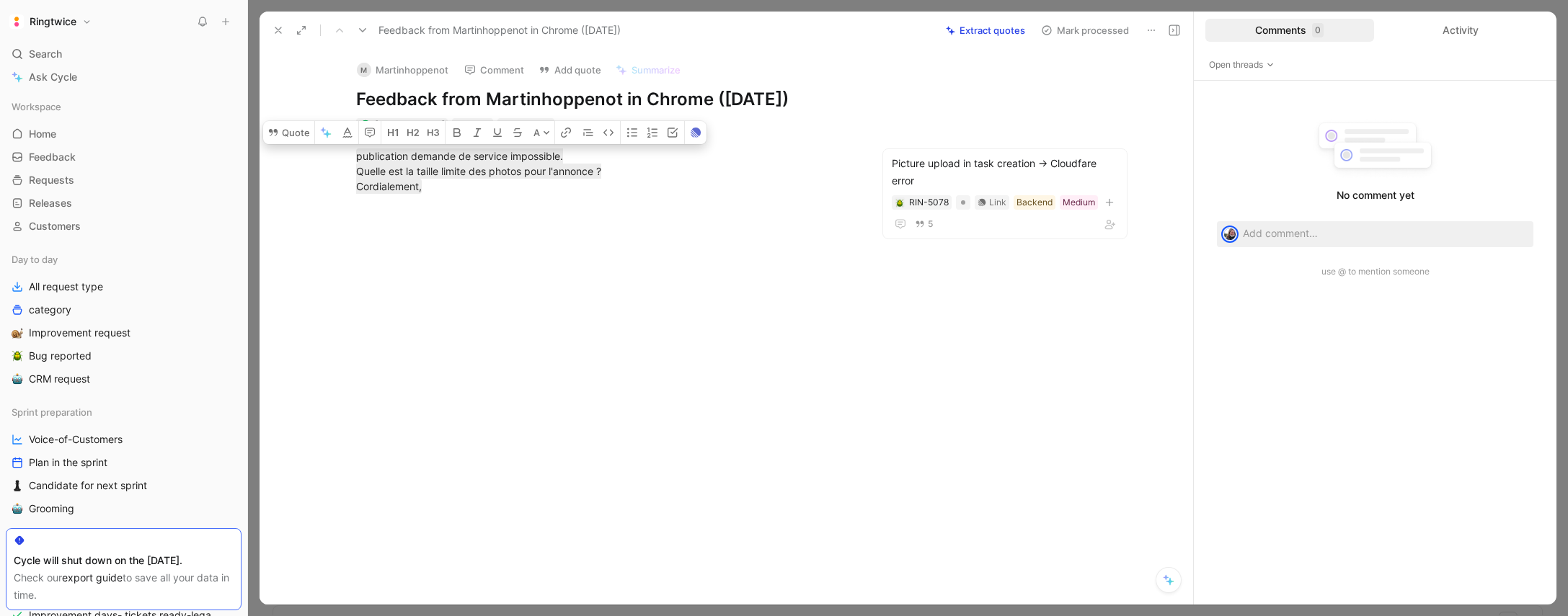
click at [688, 217] on div at bounding box center [605, 303] width 631 height 186
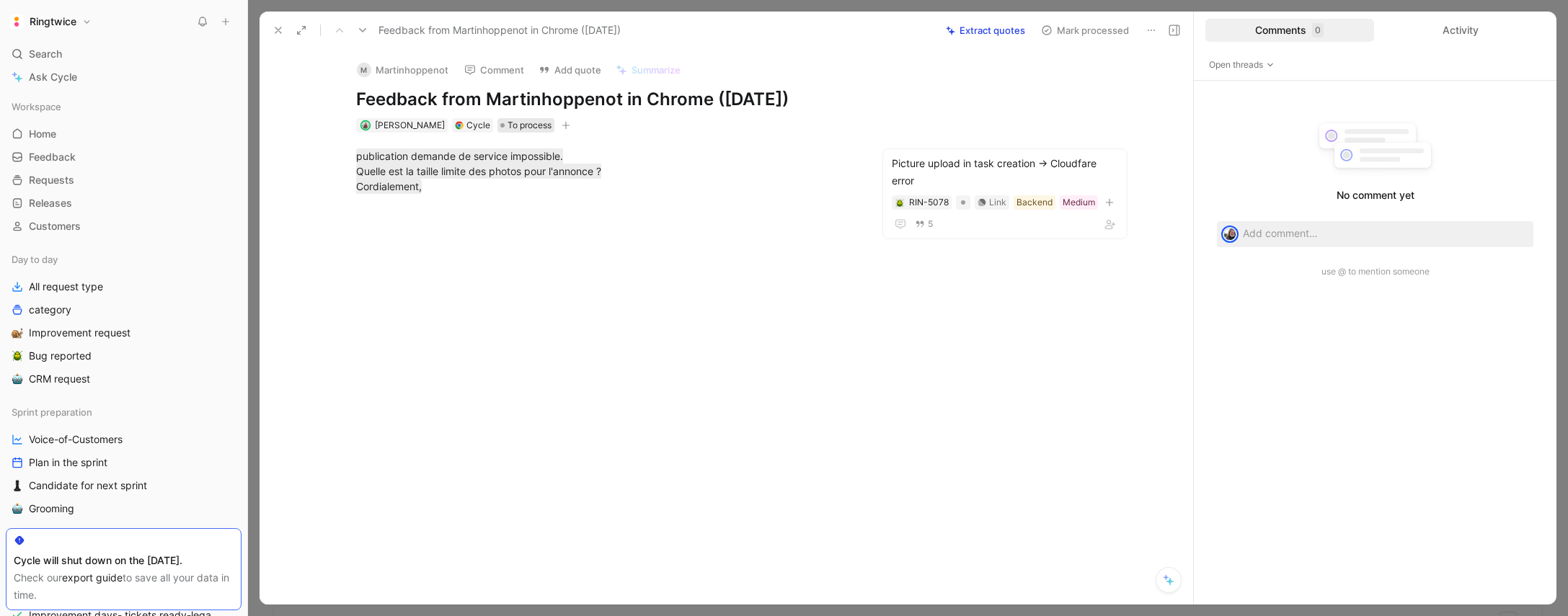
click at [526, 121] on span "To process" at bounding box center [529, 125] width 44 height 14
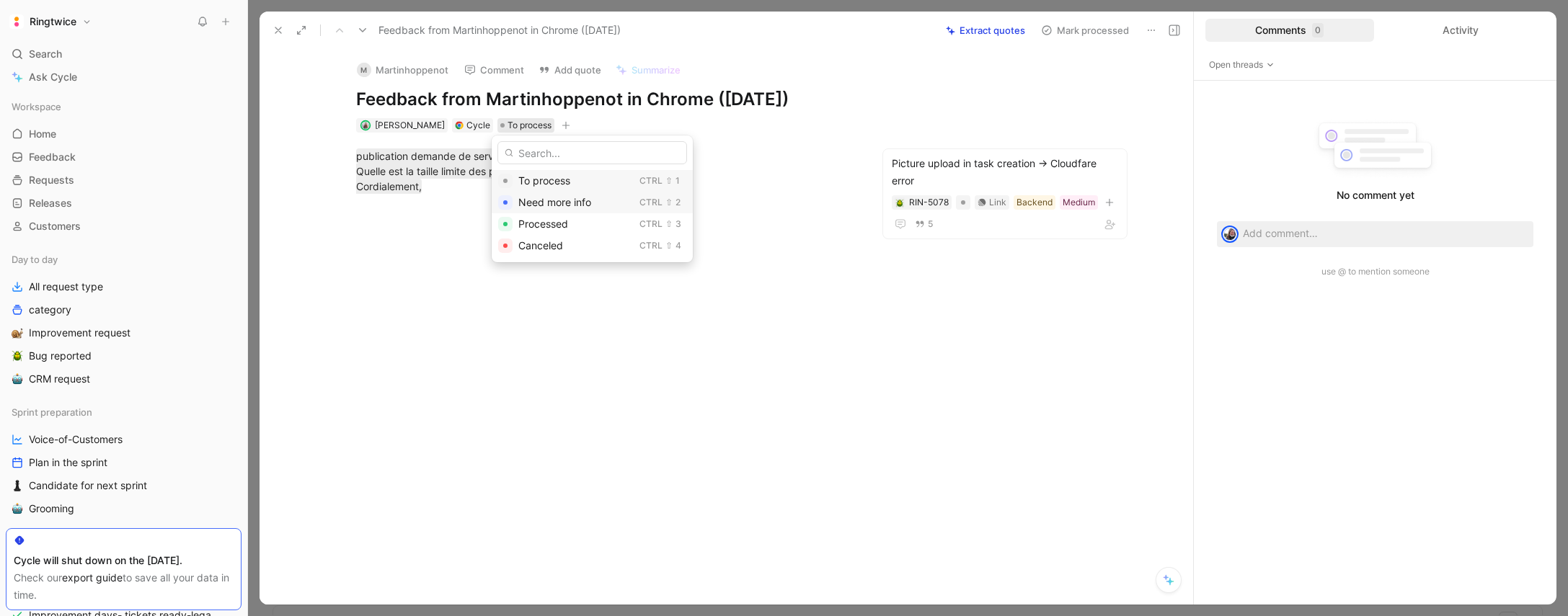
click at [545, 196] on span "Need more info" at bounding box center [555, 202] width 73 height 12
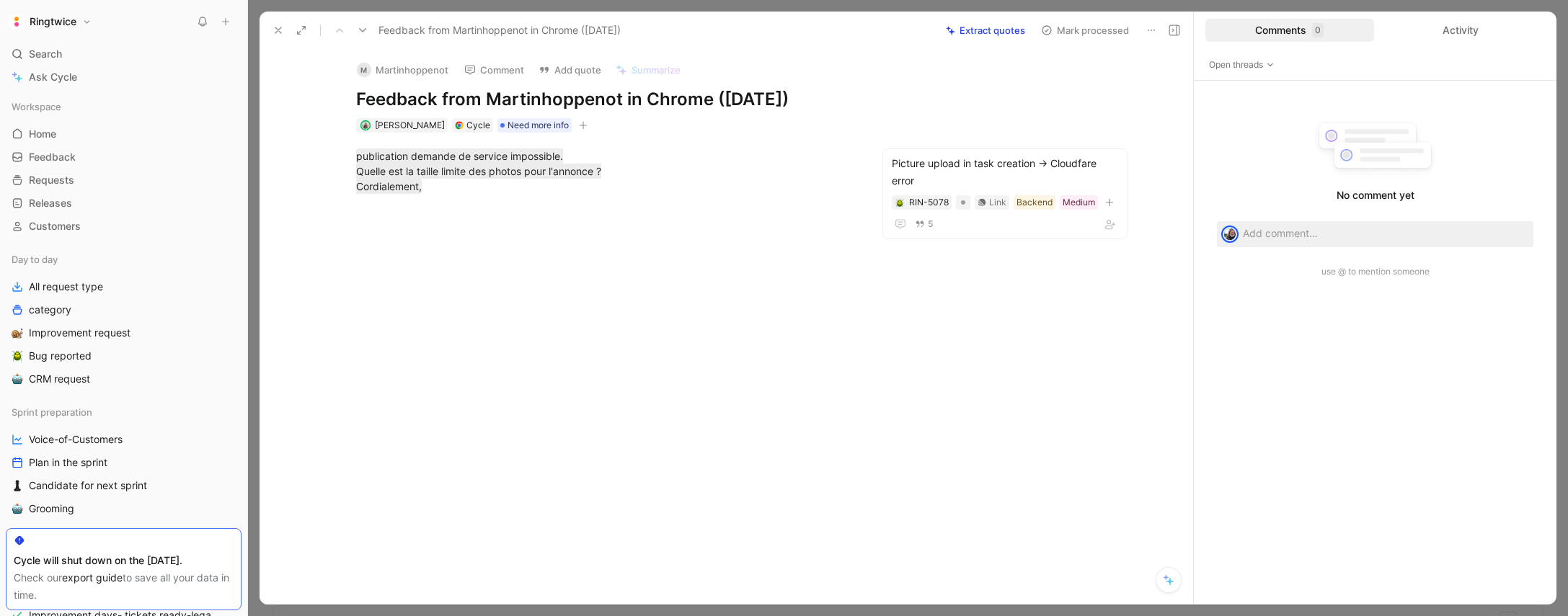
click at [685, 231] on div at bounding box center [605, 303] width 631 height 186
click at [360, 29] on use at bounding box center [363, 30] width 8 height 5
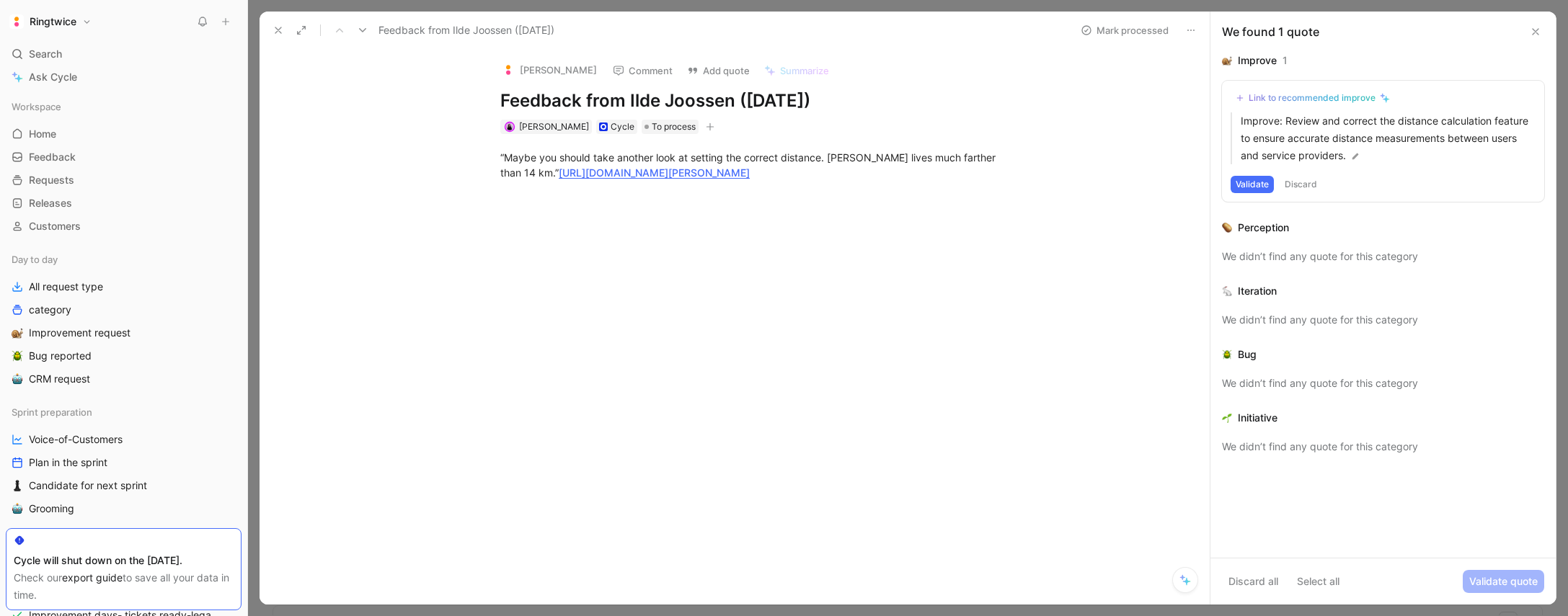
click at [363, 34] on icon at bounding box center [363, 30] width 11 height 11
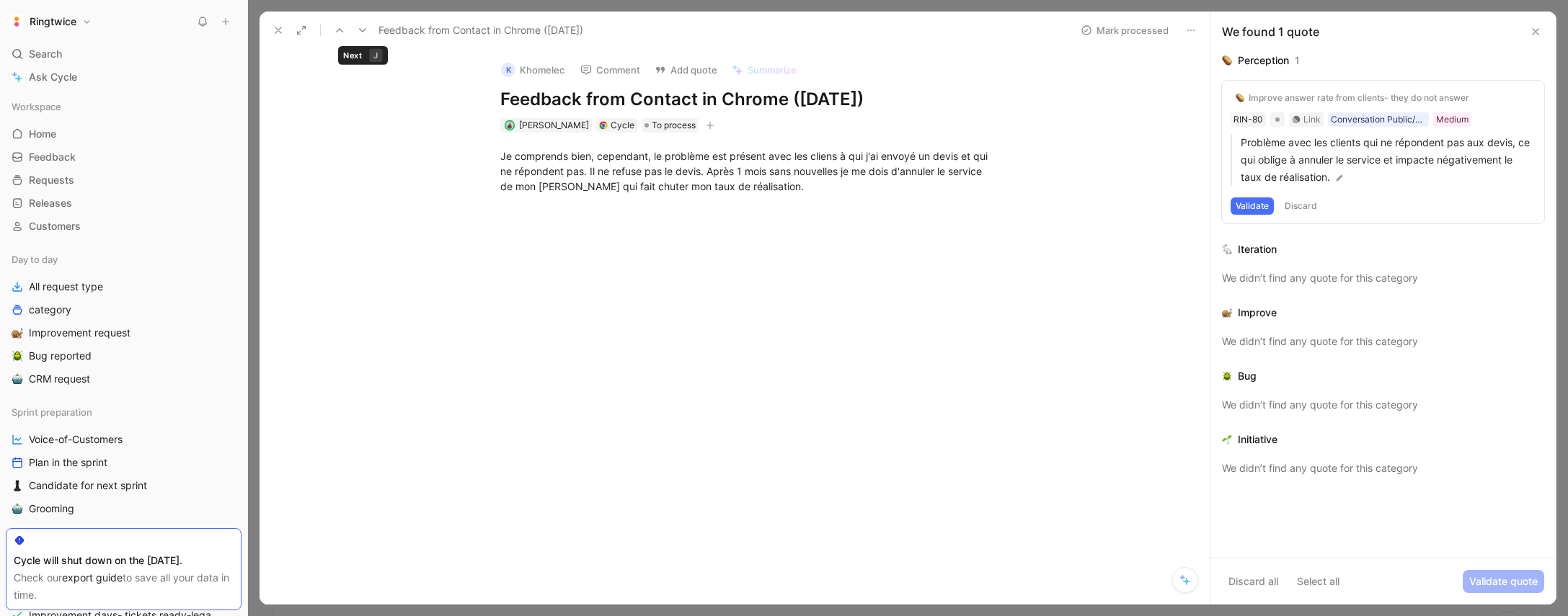
click at [360, 33] on icon at bounding box center [363, 30] width 11 height 11
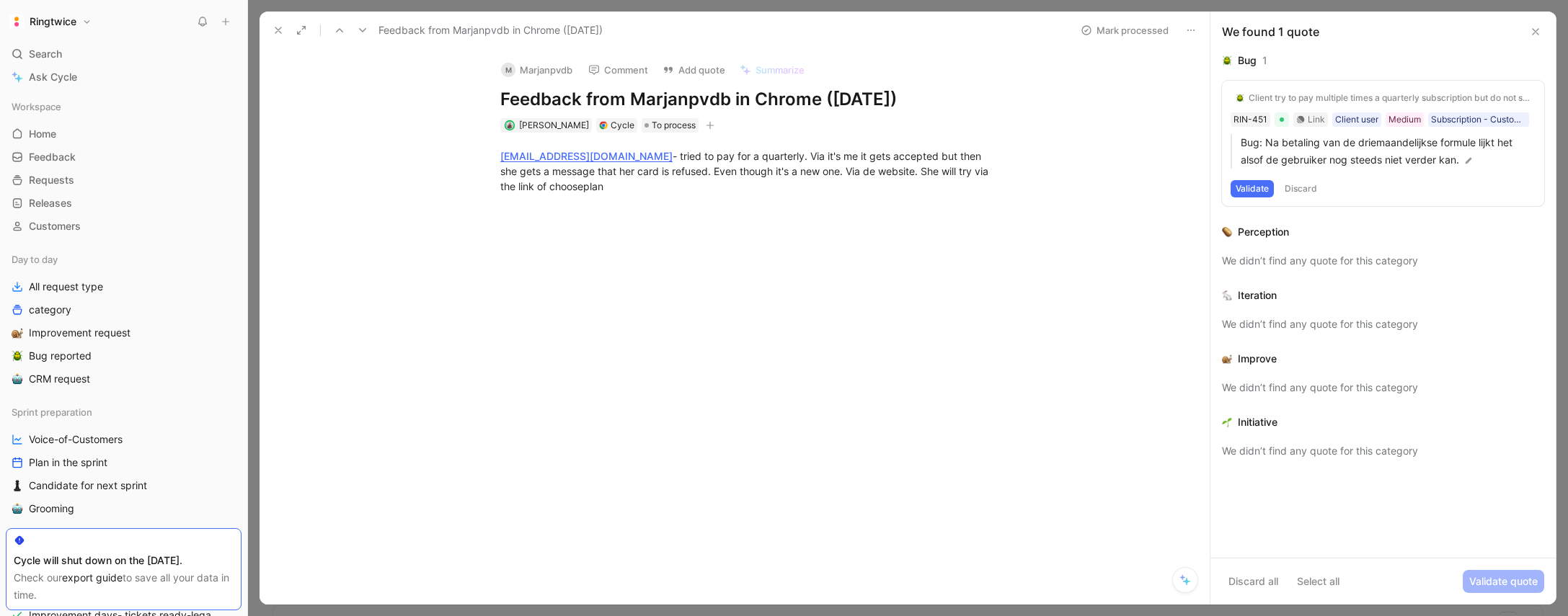
click at [338, 34] on icon at bounding box center [339, 30] width 11 height 11
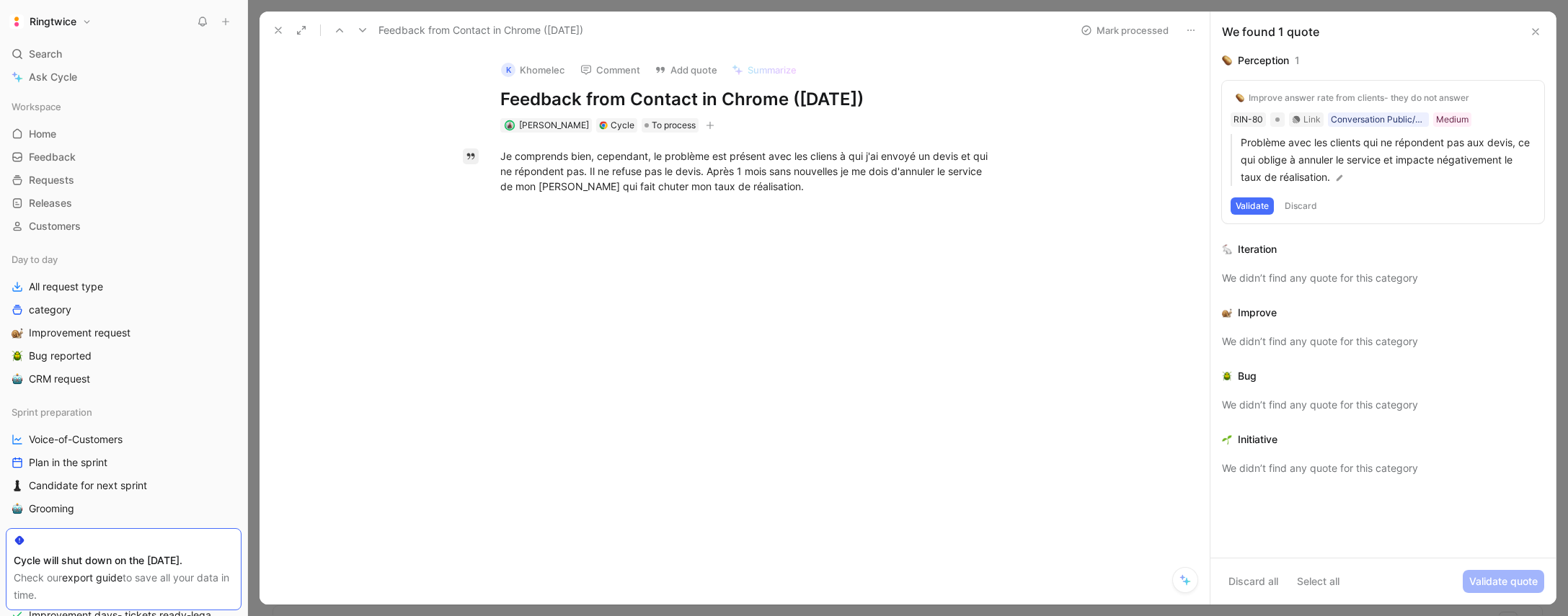
drag, startPoint x: 875, startPoint y: 190, endPoint x: 475, endPoint y: 154, distance: 401.6
click at [480, 157] on p "Je comprends bien, cependant, le problème est présent avec les cliens à qui j'a…" at bounding box center [749, 172] width 554 height 54
click at [1253, 205] on button "Validate" at bounding box center [1253, 206] width 43 height 17
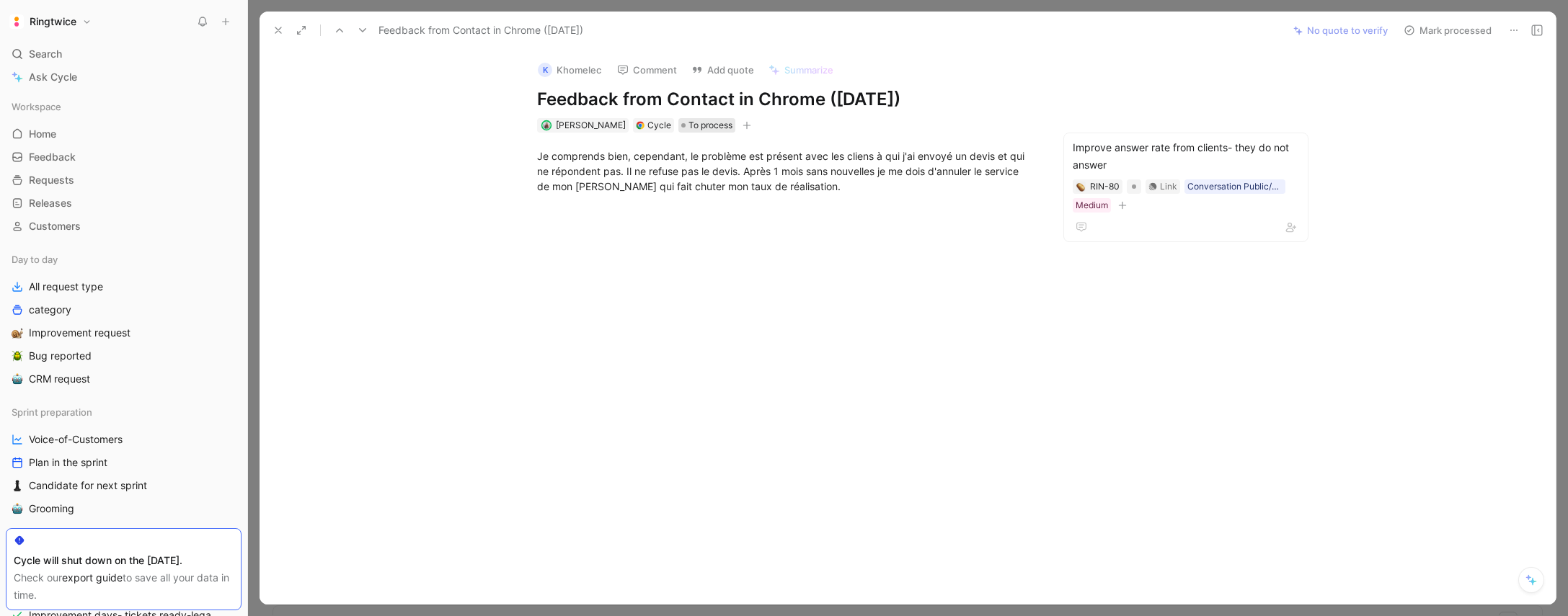
click at [715, 124] on span "To process" at bounding box center [710, 125] width 44 height 14
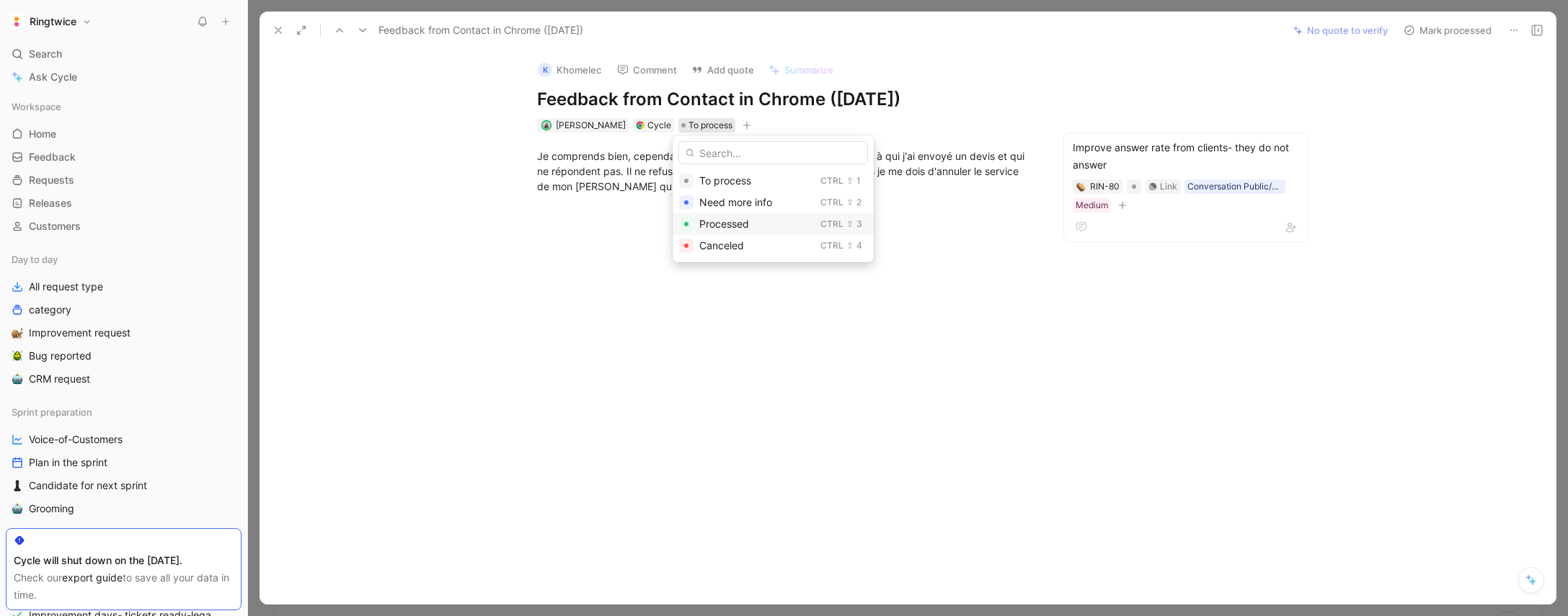
click at [738, 226] on span "Processed" at bounding box center [724, 223] width 50 height 12
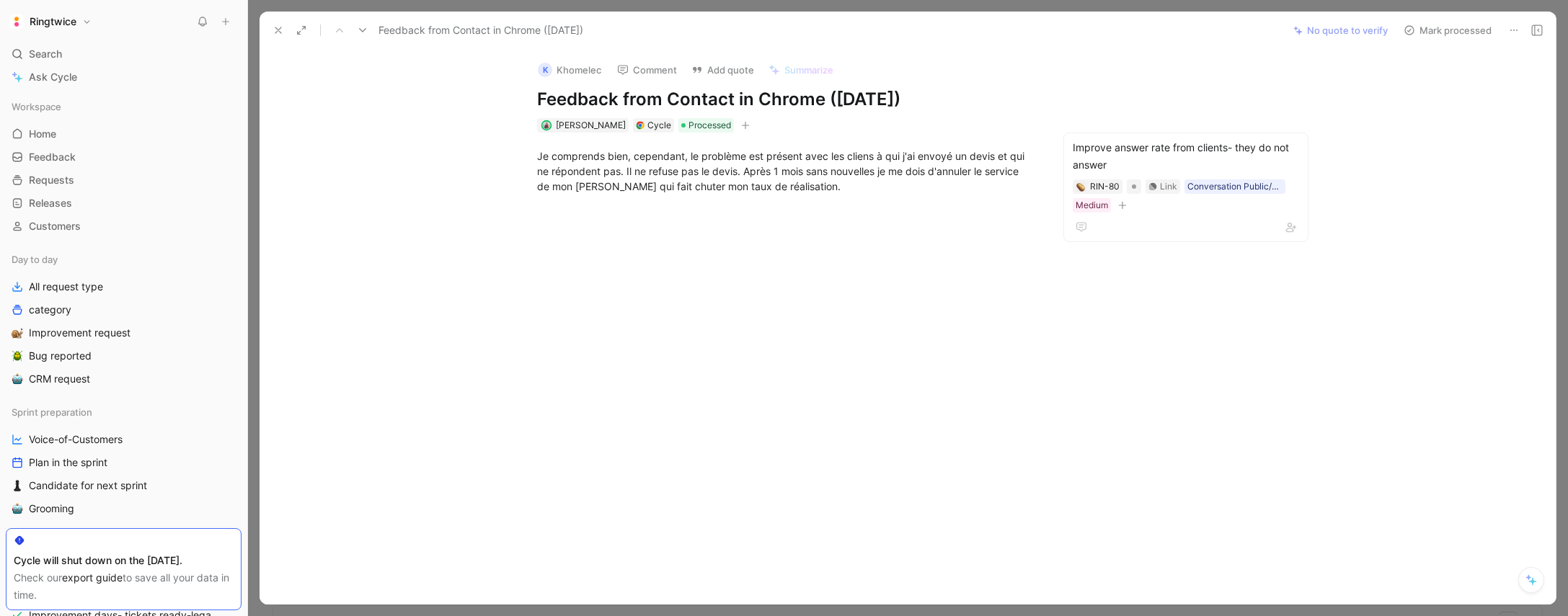
click at [651, 229] on div at bounding box center [787, 303] width 994 height 186
